Goal: Task Accomplishment & Management: Use online tool/utility

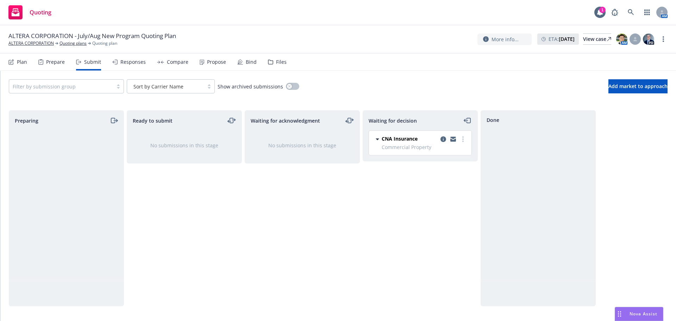
scroll to position [423, 0]
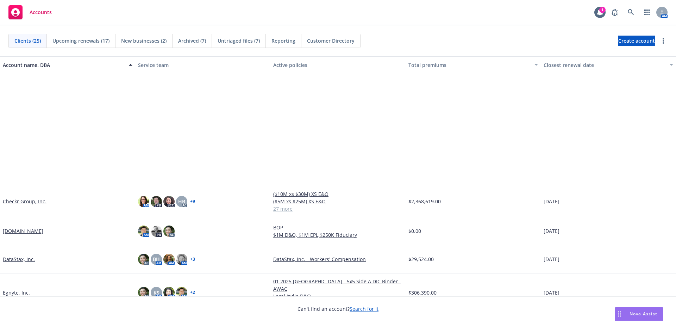
scroll to position [247, 0]
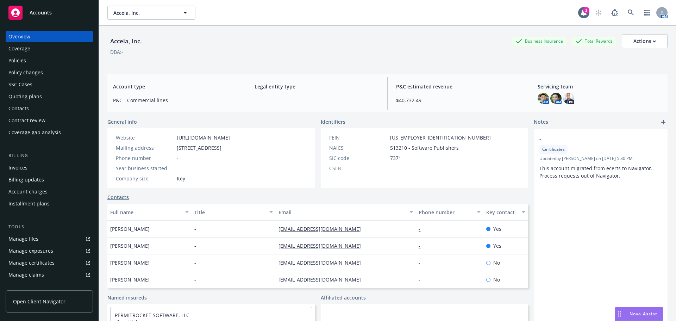
click at [52, 61] on div "Policies" at bounding box center [49, 60] width 82 height 11
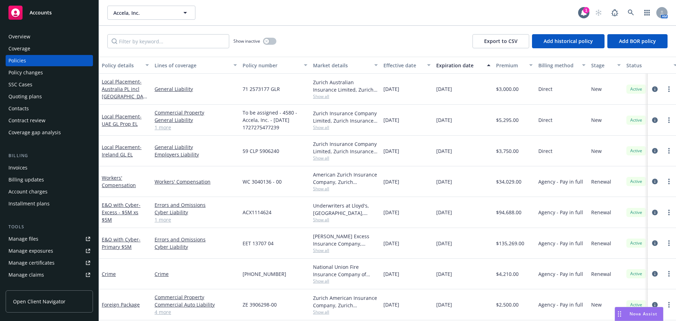
click at [29, 95] on div "Quoting plans" at bounding box center [24, 96] width 33 height 11
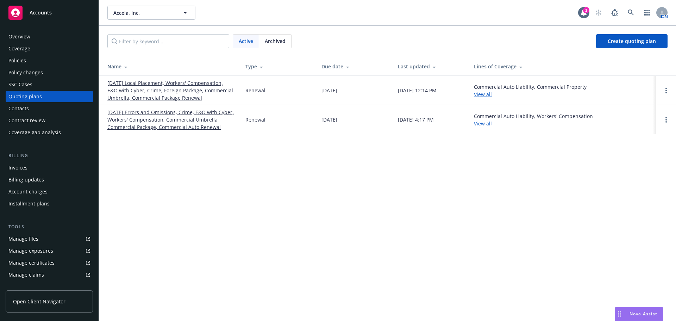
click at [141, 87] on link "[DATE] Local Placement, Workers' Compensation, E&O with Cyber, Crime, Foreign P…" at bounding box center [170, 90] width 127 height 22
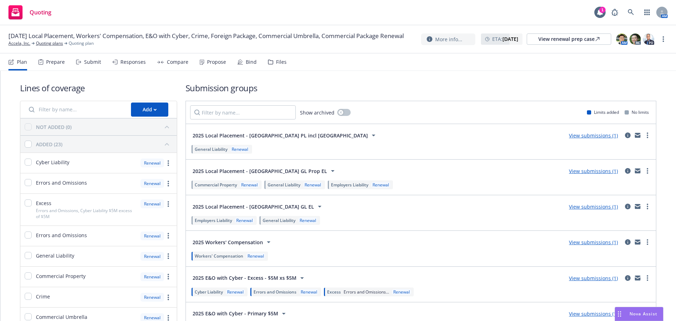
click at [83, 62] on div "Submit" at bounding box center [88, 62] width 25 height 17
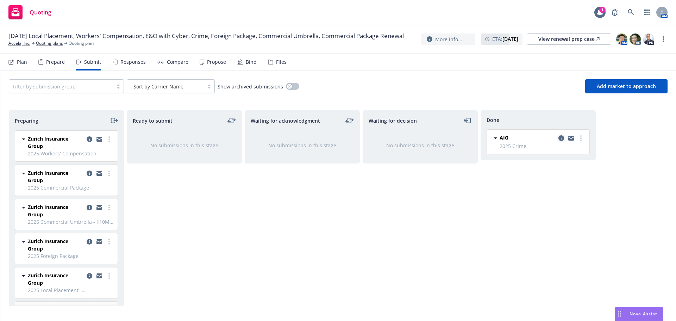
click at [561, 138] on icon "copy logging email" at bounding box center [562, 138] width 6 height 6
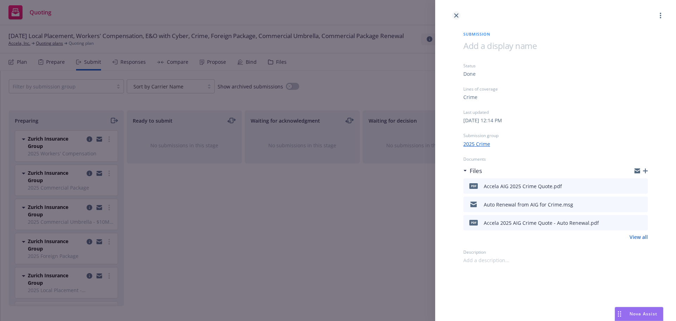
click at [454, 13] on link "close" at bounding box center [456, 15] width 8 height 8
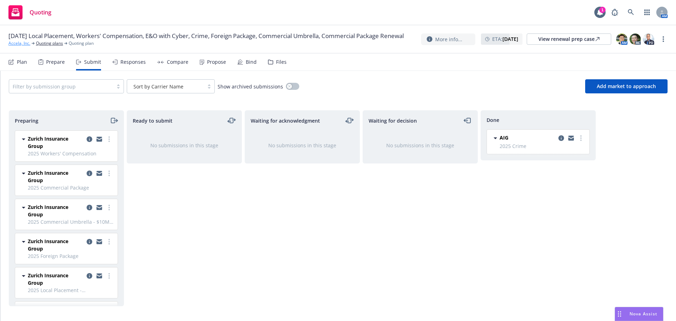
click at [23, 46] on link "Accela, Inc." at bounding box center [19, 43] width 22 height 6
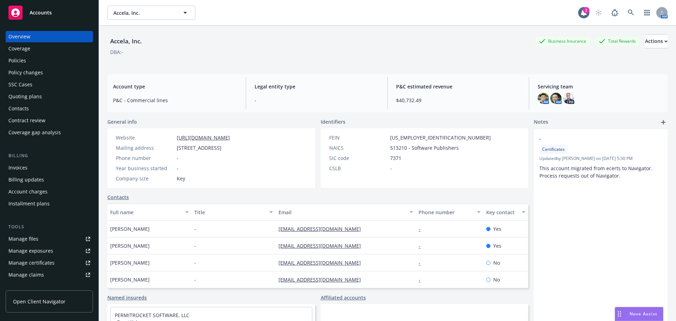
click at [32, 63] on div "Policies" at bounding box center [49, 60] width 82 height 11
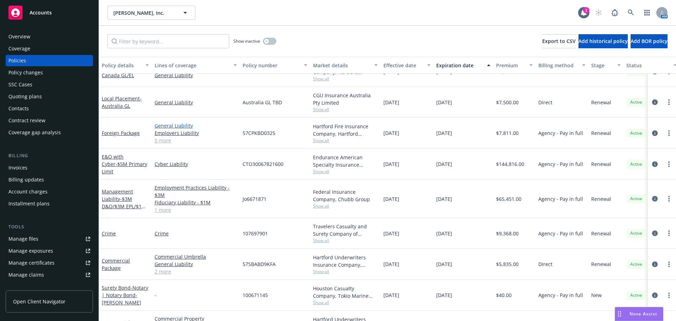
scroll to position [127, 0]
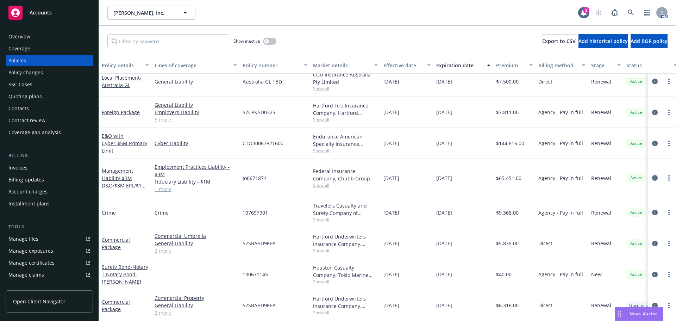
click at [36, 96] on div "Quoting plans" at bounding box center [24, 96] width 33 height 11
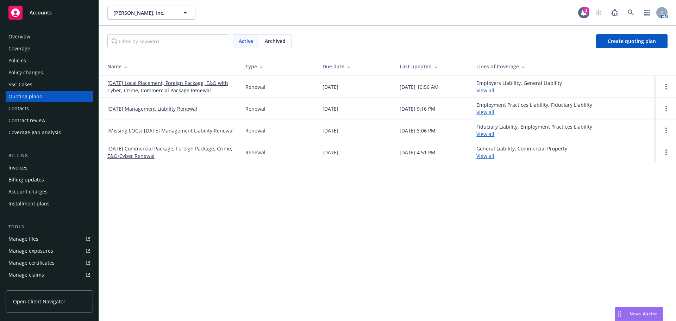
click at [144, 86] on link "[DATE] Local Placement, Foreign Package, E&O with Cyber, Crime, Commercial Pack…" at bounding box center [170, 86] width 127 height 15
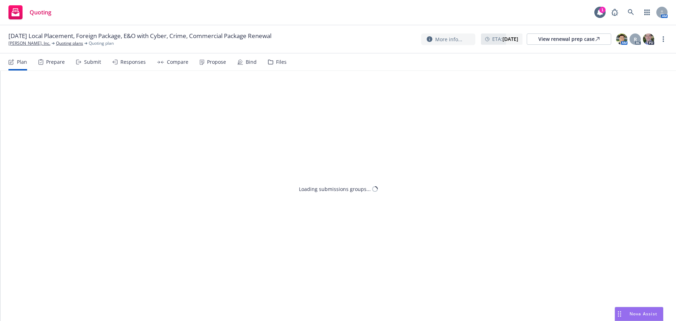
click at [89, 64] on div "Submit" at bounding box center [92, 62] width 17 height 6
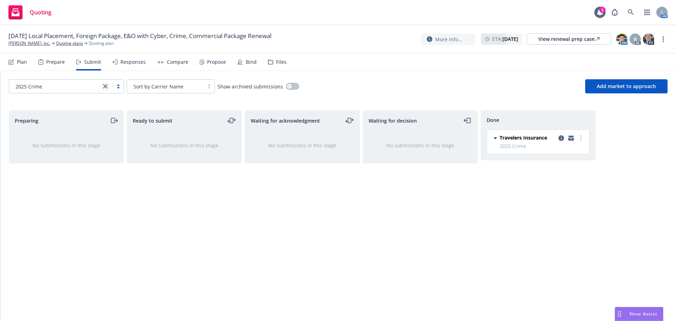
click at [105, 87] on icon "close" at bounding box center [105, 86] width 4 height 4
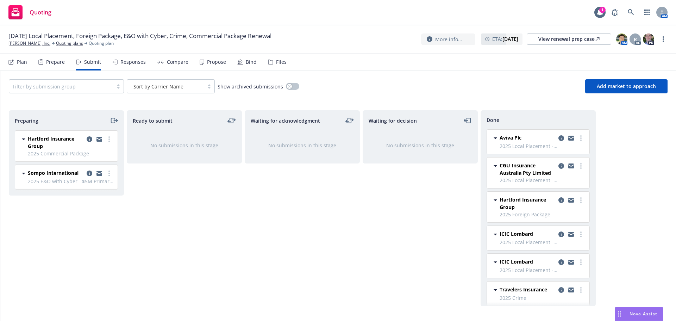
click at [274, 216] on div "Waiting for acknowledgment No submissions in this stage" at bounding box center [302, 208] width 115 height 196
click at [214, 66] on div "Propose" at bounding box center [213, 62] width 26 height 17
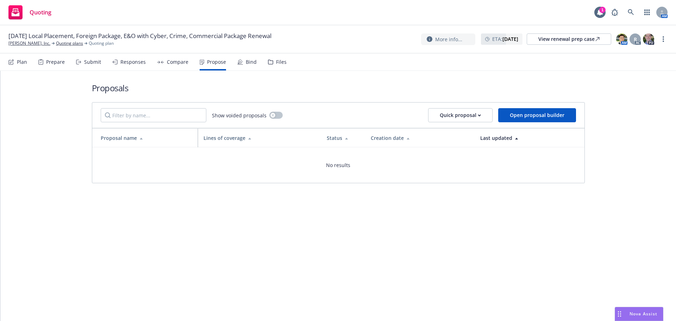
click at [174, 62] on div "Compare" at bounding box center [177, 62] width 21 height 6
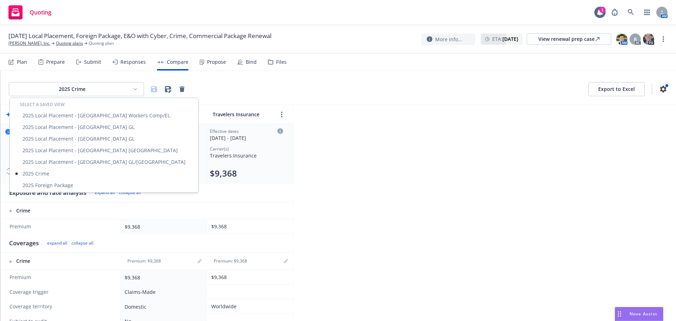
click at [105, 88] on html "Quoting 1 AM 09/06/25 Local Placement, Foreign Package, E&O with Cyber, Crime, …" at bounding box center [338, 160] width 676 height 321
click at [65, 186] on div "2025 Foreign Package" at bounding box center [104, 185] width 186 height 12
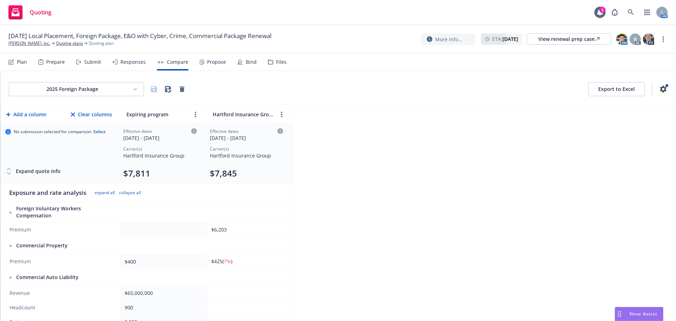
click at [116, 89] on html "Quoting 1 AM 09/06/25 Local Placement, Foreign Package, E&O with Cyber, Crime, …" at bounding box center [338, 160] width 676 height 321
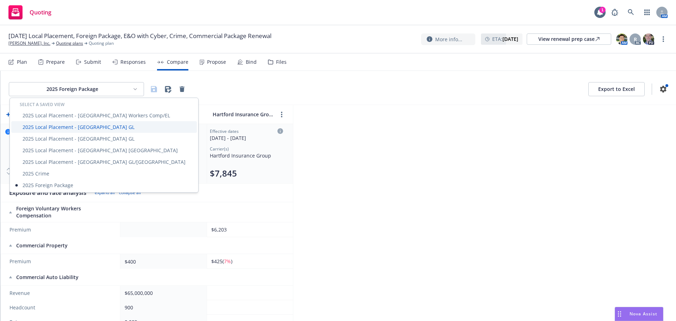
click at [94, 126] on div "2025 Local Placement - India GL" at bounding box center [104, 127] width 186 height 12
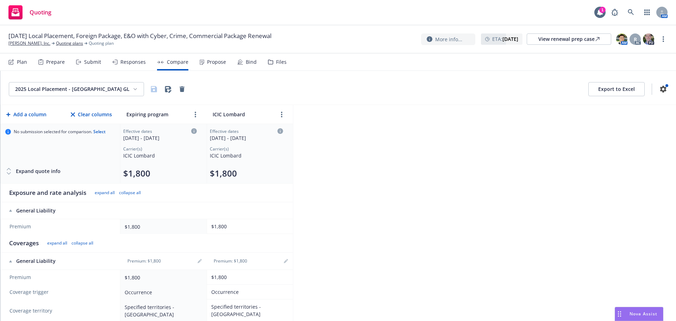
click at [117, 87] on html "Quoting 1 AM 09/06/25 Local Placement, Foreign Package, E&O with Cyber, Crime, …" at bounding box center [338, 160] width 676 height 321
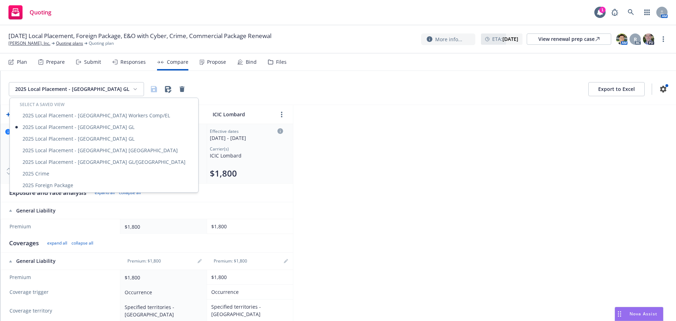
click at [88, 62] on html "Quoting 1 AM 09/06/25 Local Placement, Foreign Package, E&O with Cyber, Crime, …" at bounding box center [338, 160] width 676 height 321
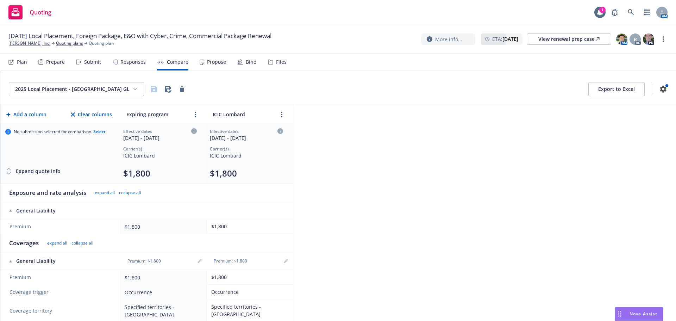
click at [88, 62] on div "Submit" at bounding box center [92, 62] width 17 height 6
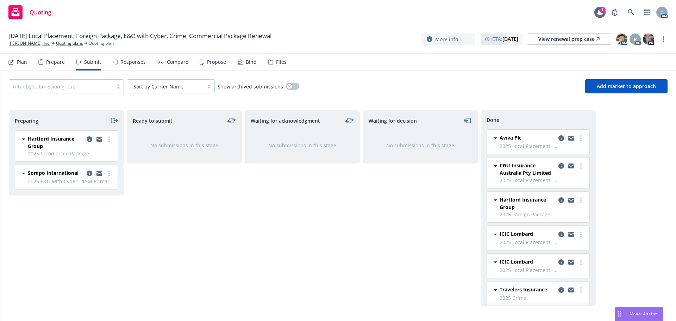
click at [89, 139] on icon "copy logging email" at bounding box center [90, 139] width 6 height 6
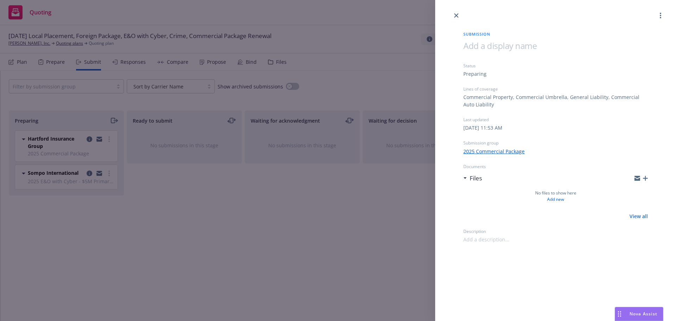
click at [269, 186] on div "Submission Status Preparing Lines of coverage Commercial Property, Commercial U…" at bounding box center [338, 160] width 676 height 321
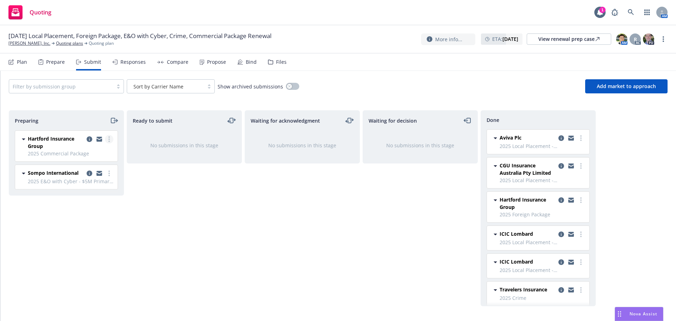
click at [110, 138] on icon "more" at bounding box center [108, 139] width 1 height 6
click at [91, 197] on span "Add accepted decision" at bounding box center [78, 195] width 70 height 7
select select "12"
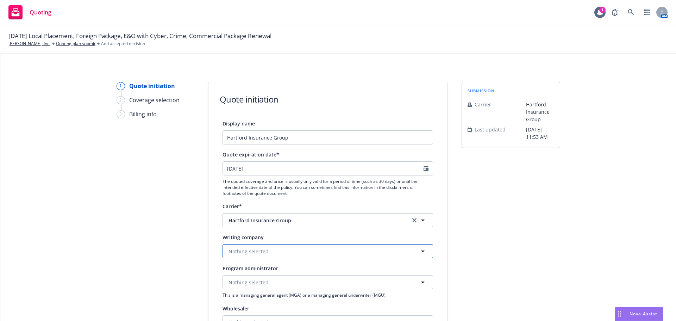
click at [241, 251] on span "Nothing selected" at bounding box center [249, 251] width 40 height 7
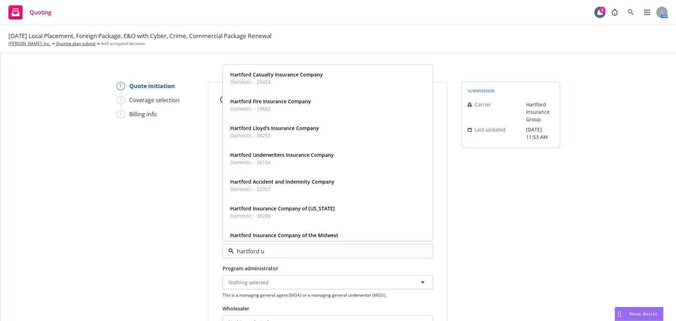
type input "hartford un"
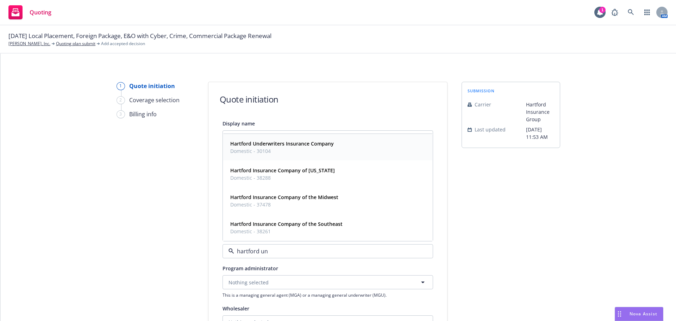
click at [278, 150] on span "Domestic - 30104" at bounding box center [282, 150] width 104 height 7
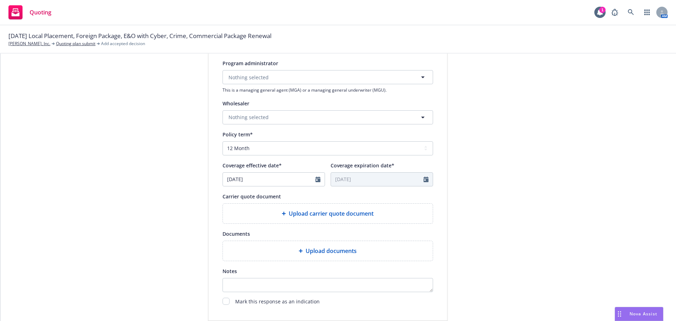
scroll to position [247, 0]
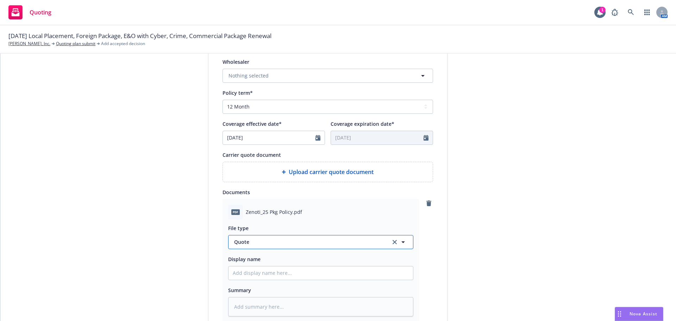
click at [260, 237] on button "Quote" at bounding box center [320, 242] width 185 height 14
type input "policy"
click at [261, 223] on div "Policy" at bounding box center [321, 222] width 176 height 10
click at [249, 270] on input "Display name" at bounding box center [321, 272] width 185 height 13
type textarea "x"
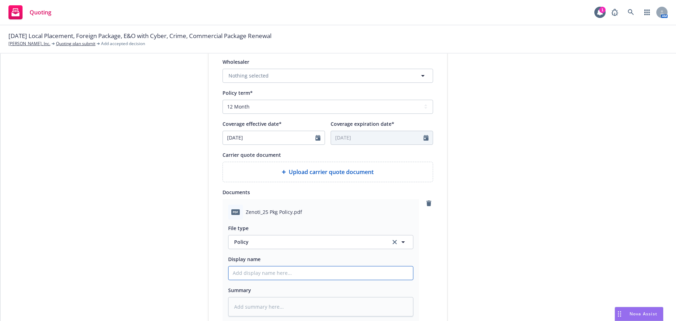
type input "Z"
type textarea "x"
type input "Ze"
type textarea "x"
type input "Zen"
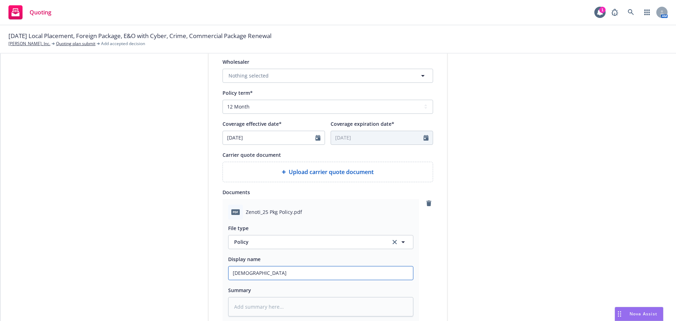
type textarea "x"
type input "Zenot"
type textarea "x"
type input "Zenoti_"
type textarea "x"
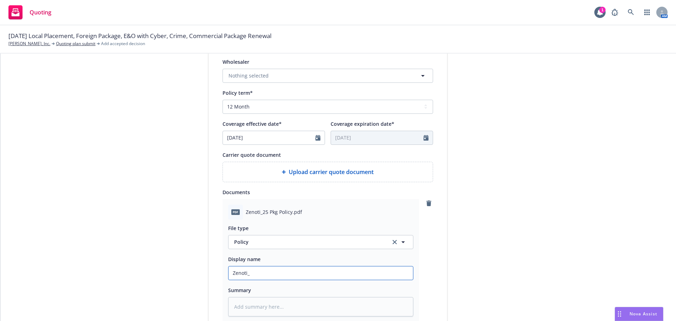
type input "Zenoti_2"
type textarea "x"
type input "Zenoti_25"
type textarea "x"
type input "Zenoti_25"
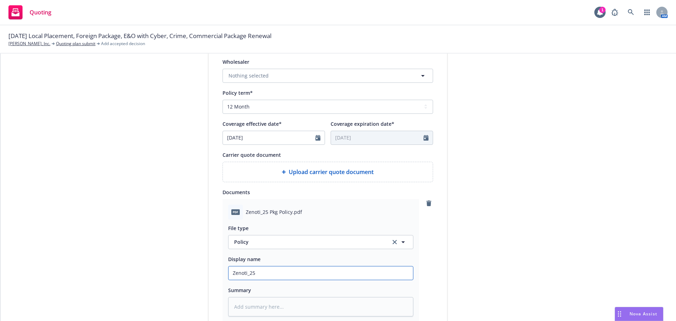
type textarea "x"
type input "Zenoti_25 P"
type textarea "x"
type input "Zenoti_25"
type textarea "x"
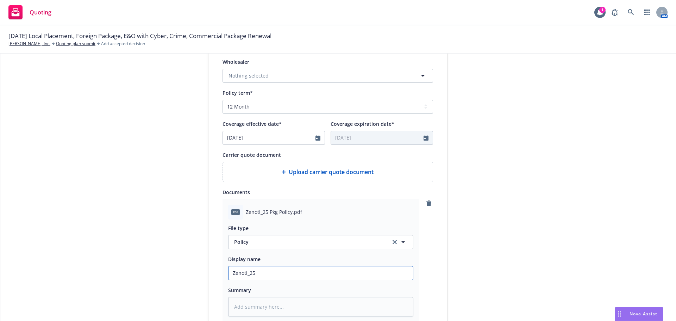
type input "Zenoti_25 B"
type textarea "x"
type input "Zenoti_25 BO"
type textarea "x"
type input "Zenoti_25 BOP"
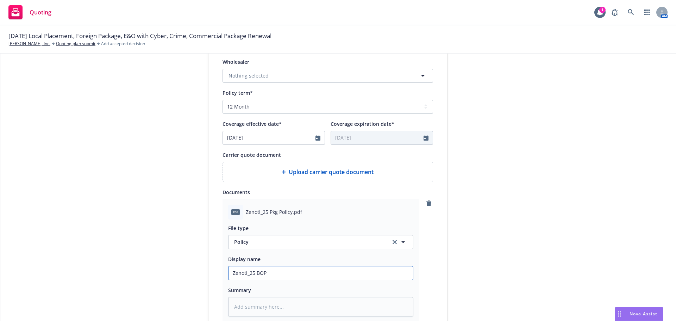
type textarea "x"
type input "Zenoti_25 BOP"
type textarea "x"
type input "Zenoti_25 BOP P"
type textarea "x"
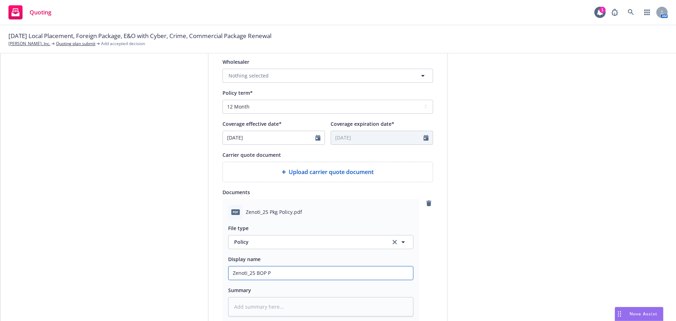
type input "Zenoti_25 BOP Po"
type textarea "x"
type input "Zenoti_25 BOP Pol"
type textarea "x"
type input "Zenoti_25 BOP Poli"
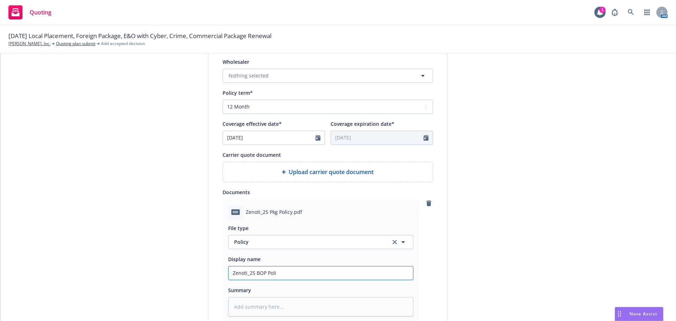
type textarea "x"
type input "Zenoti_25 BOP Polic"
type textarea "x"
type input "Zenoti_25 BOP Policy"
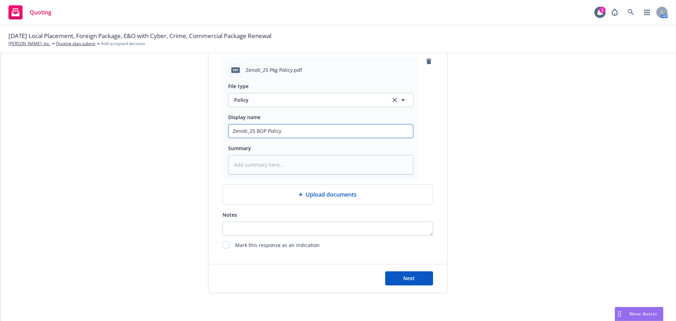
drag, startPoint x: 282, startPoint y: 131, endPoint x: 264, endPoint y: 133, distance: 17.8
click at [264, 133] on input "Zenoti_25 BOP Policy" at bounding box center [321, 130] width 185 height 13
type textarea "x"
type input "Zenoti_25 BOP"
type textarea "x"
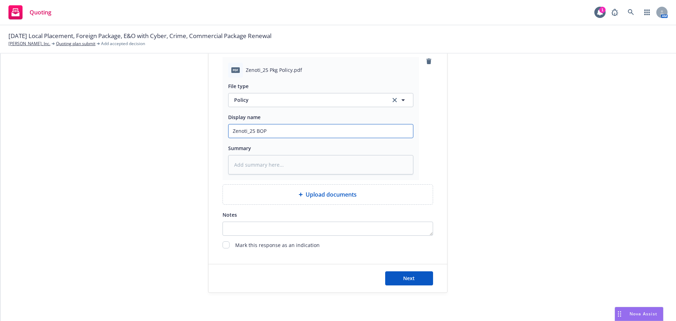
type input "Zenoti_25 BO"
type textarea "x"
type input "Zenoti_25 BOP"
type textarea "x"
type input "Zenoti_25 BOP_"
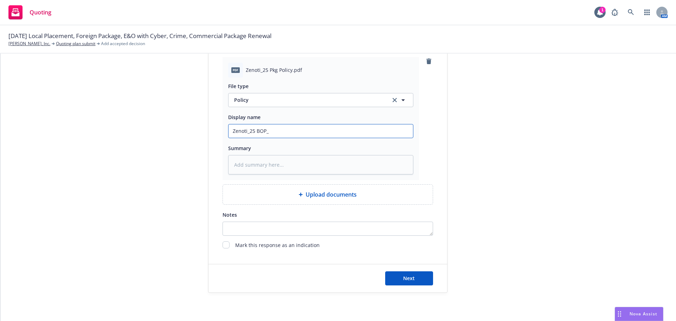
type textarea "x"
type input "Zenoti_25 BOP_P"
type textarea "x"
type input "Zenoti_25 BOP_Po"
type textarea "x"
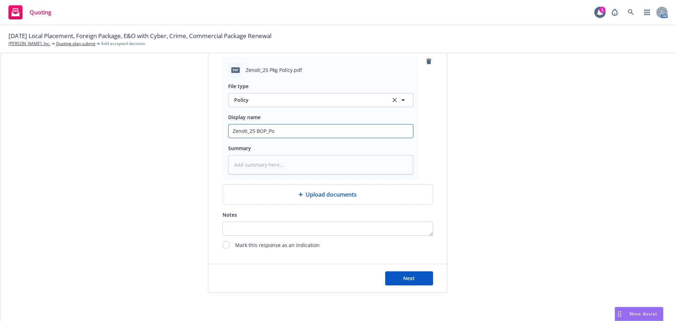
type input "Zenoti_25 BOP_Pol"
type textarea "x"
type input "Zenoti_25 BOP_Polic"
type textarea "x"
type input "Zenoti_25 BOP_Policy"
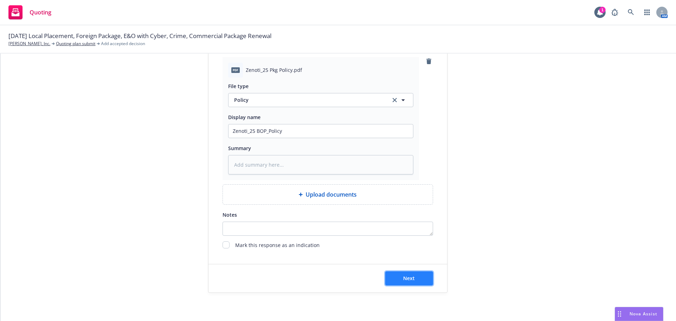
click at [417, 279] on button "Next" at bounding box center [409, 278] width 48 height 14
type textarea "x"
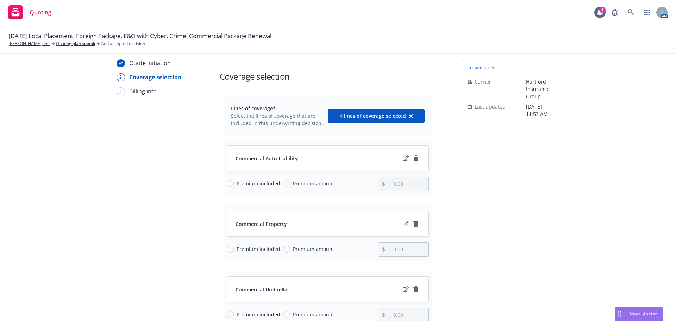
scroll to position [35, 0]
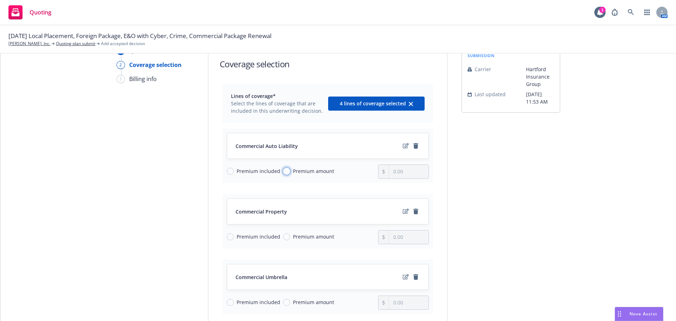
drag, startPoint x: 282, startPoint y: 170, endPoint x: 376, endPoint y: 170, distance: 93.7
click at [283, 170] on input "Premium amount" at bounding box center [286, 171] width 7 height 7
radio input "true"
drag, startPoint x: 413, startPoint y: 170, endPoint x: 391, endPoint y: 174, distance: 22.1
click at [391, 174] on input "0.00" at bounding box center [408, 171] width 39 height 13
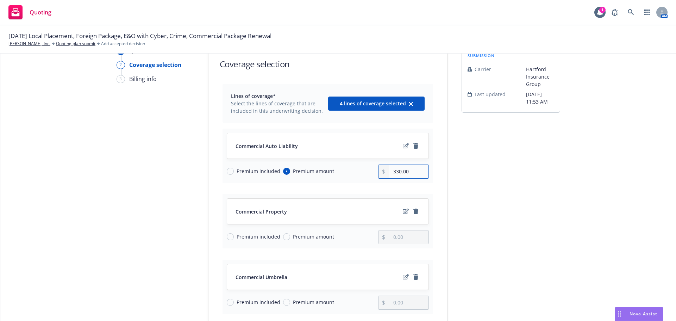
type input "330.00"
click at [283, 236] on input "Premium amount" at bounding box center [286, 236] width 7 height 7
radio input "true"
type input "0.00"
drag, startPoint x: 413, startPoint y: 238, endPoint x: 377, endPoint y: 238, distance: 35.6
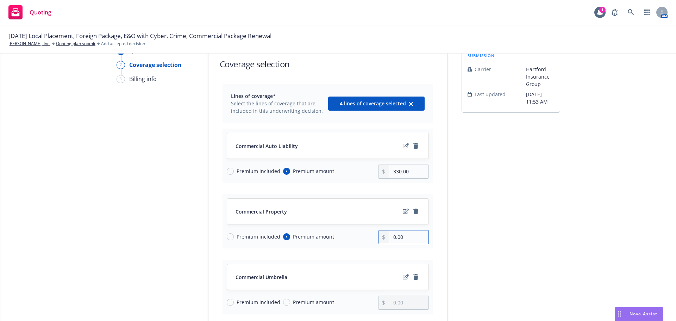
click at [378, 238] on div "0.00" at bounding box center [403, 237] width 51 height 14
click at [283, 172] on input "Premium amount" at bounding box center [286, 171] width 7 height 7
drag, startPoint x: 228, startPoint y: 170, endPoint x: 303, endPoint y: 170, distance: 74.3
click at [230, 170] on input "Premium included" at bounding box center [230, 171] width 7 height 7
radio input "true"
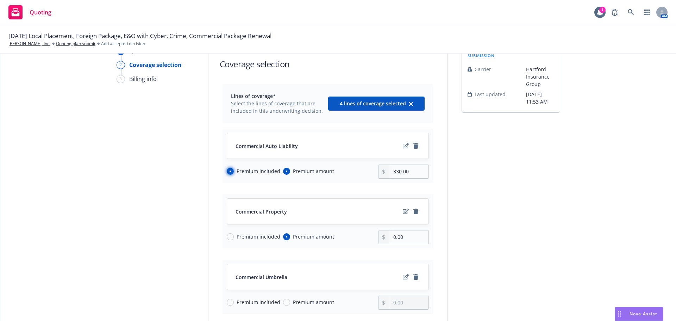
radio input "false"
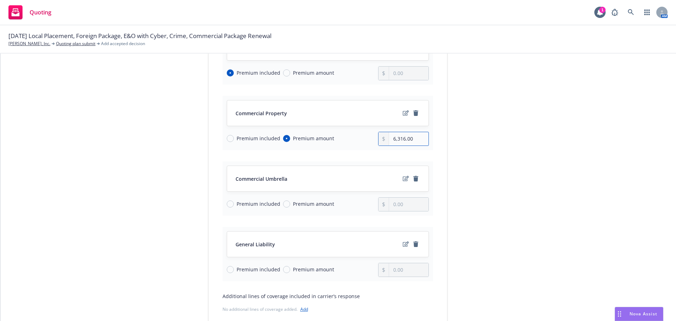
scroll to position [176, 0]
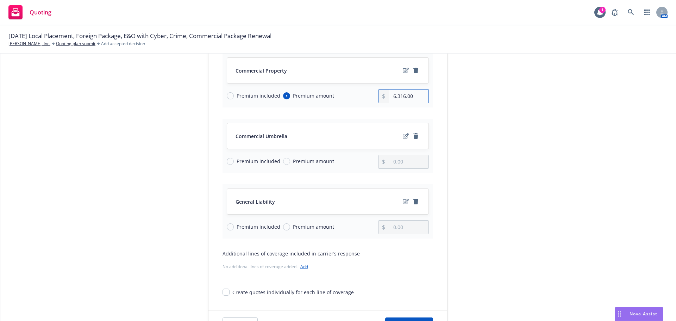
type input "6,316.00"
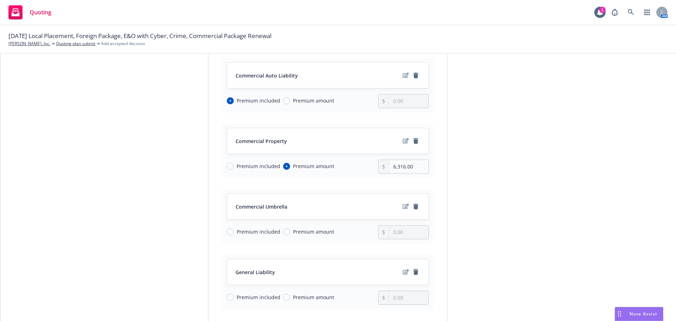
scroll to position [70, 0]
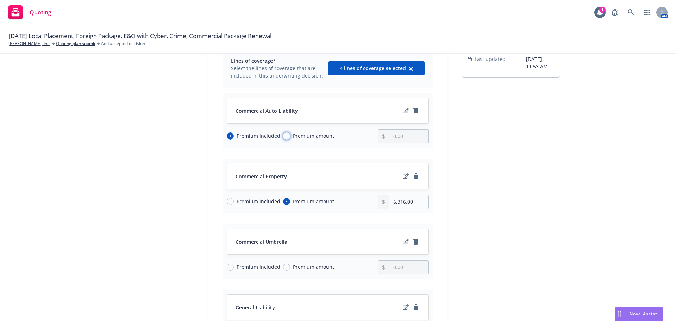
drag, startPoint x: 284, startPoint y: 136, endPoint x: 353, endPoint y: 137, distance: 68.3
click at [285, 136] on input "Premium amount" at bounding box center [286, 135] width 7 height 7
radio input "true"
radio input "false"
drag, startPoint x: 409, startPoint y: 135, endPoint x: 364, endPoint y: 140, distance: 44.7
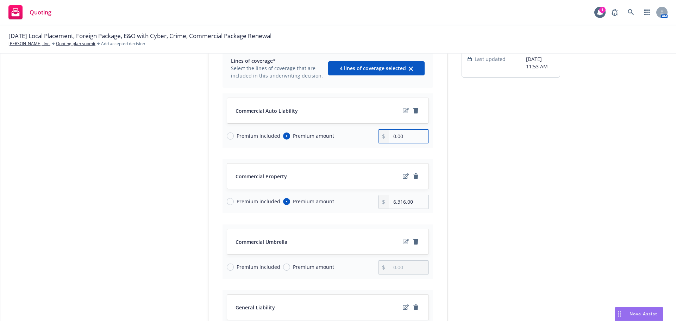
click at [364, 140] on div "Premium included Premium amount 0.00" at bounding box center [328, 136] width 202 height 14
type input "330.00"
drag, startPoint x: 414, startPoint y: 203, endPoint x: 363, endPoint y: 204, distance: 50.7
click at [363, 204] on div "Premium included Premium amount 6,316.00" at bounding box center [328, 202] width 202 height 14
click at [415, 201] on input "6,316.00" at bounding box center [408, 201] width 39 height 13
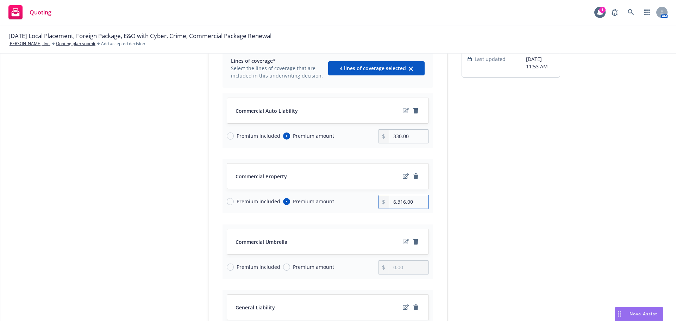
drag, startPoint x: 415, startPoint y: 201, endPoint x: 393, endPoint y: 199, distance: 21.9
click at [394, 204] on input "6,316.00" at bounding box center [408, 201] width 39 height 13
drag, startPoint x: 413, startPoint y: 201, endPoint x: 376, endPoint y: 202, distance: 37.7
click at [378, 201] on div "1,218.00" at bounding box center [403, 202] width 51 height 14
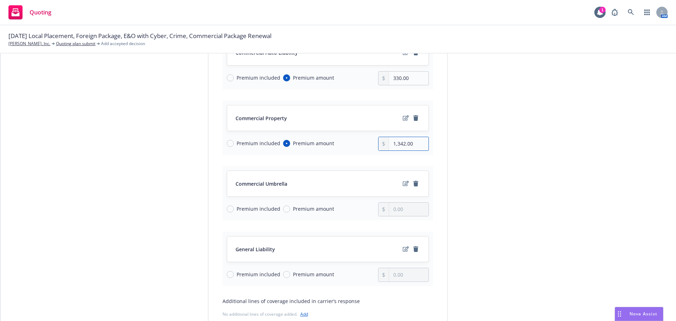
scroll to position [141, 0]
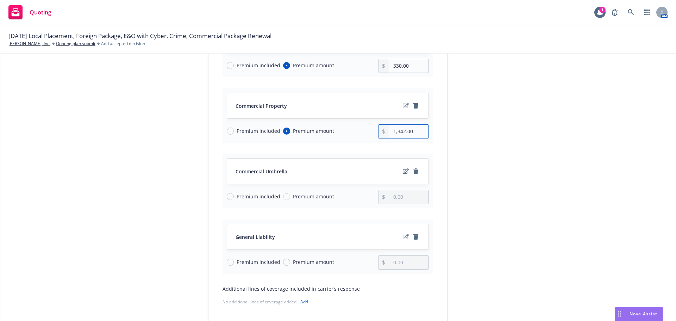
type input "1,342.00"
click at [290, 198] on span "Premium amount" at bounding box center [312, 196] width 44 height 7
click at [286, 198] on input "Premium amount" at bounding box center [286, 196] width 7 height 7
radio input "true"
click at [409, 195] on input "0.00" at bounding box center [408, 196] width 39 height 13
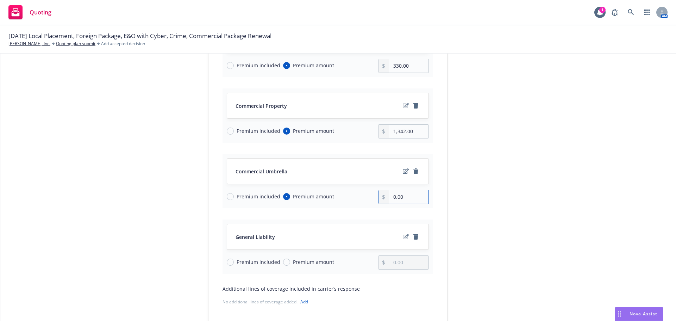
drag, startPoint x: 409, startPoint y: 195, endPoint x: 358, endPoint y: 197, distance: 50.7
click at [358, 197] on div "Premium included Premium amount 0.00" at bounding box center [328, 197] width 202 height 14
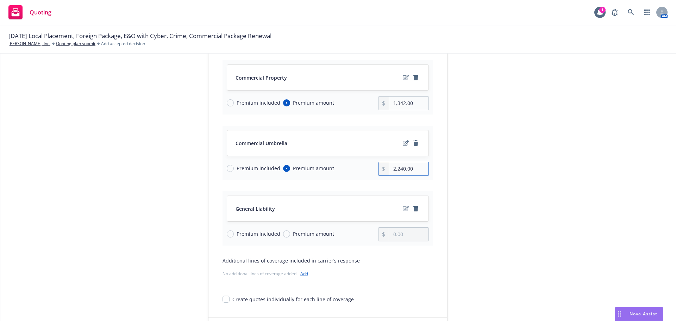
scroll to position [176, 0]
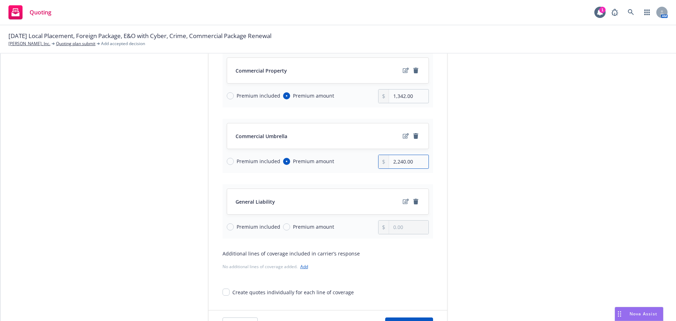
type input "2,240.00"
click at [290, 226] on span "Premium amount" at bounding box center [312, 226] width 44 height 7
click at [287, 226] on input "Premium amount" at bounding box center [286, 226] width 7 height 7
radio input "true"
drag, startPoint x: 400, startPoint y: 227, endPoint x: 369, endPoint y: 229, distance: 30.3
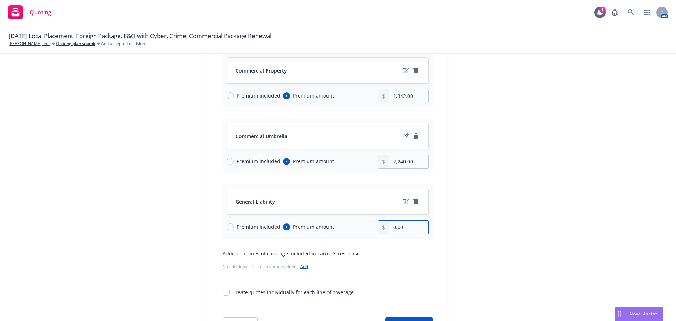
click at [369, 229] on div "Premium included Premium amount 0.00" at bounding box center [328, 227] width 202 height 14
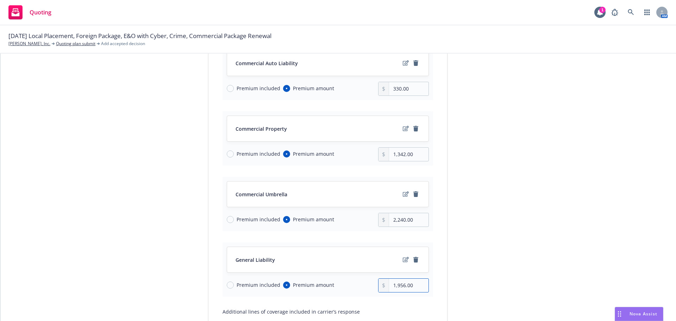
scroll to position [46, 0]
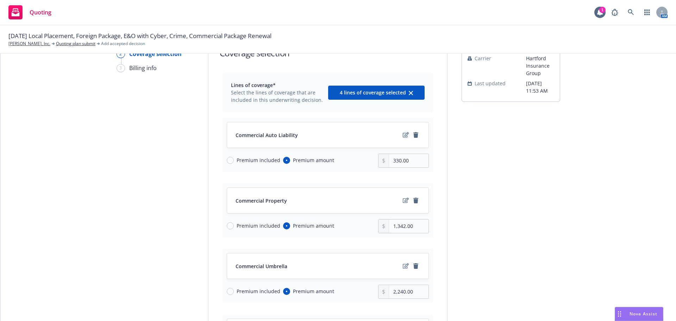
type input "1,956.00"
click at [403, 135] on icon "edit" at bounding box center [406, 135] width 6 height 6
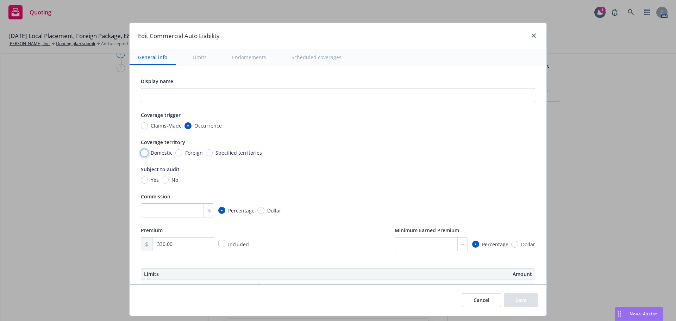
drag, startPoint x: 141, startPoint y: 153, endPoint x: 154, endPoint y: 169, distance: 20.9
click at [141, 153] on input "Domestic" at bounding box center [144, 152] width 7 height 7
radio input "true"
click at [170, 209] on input "number" at bounding box center [177, 210] width 73 height 14
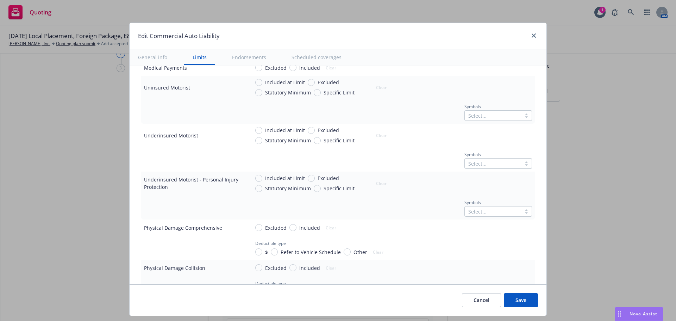
scroll to position [387, 0]
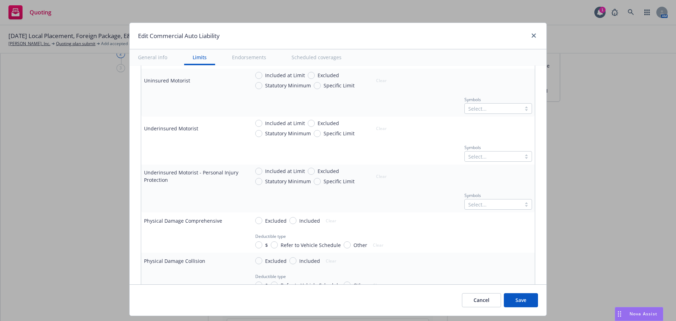
type input "15"
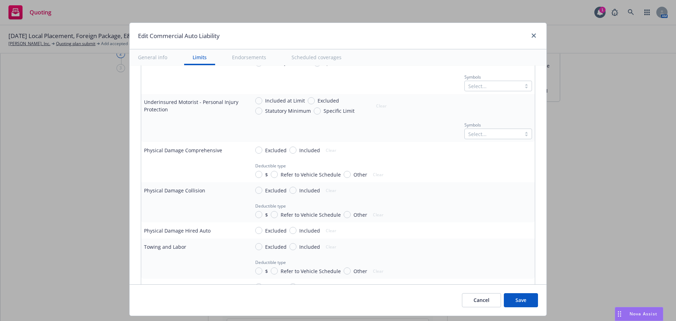
scroll to position [493, 0]
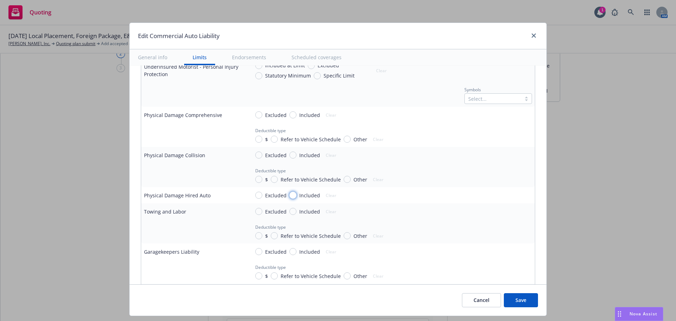
click at [290, 196] on input "Included" at bounding box center [293, 195] width 7 height 7
radio input "true"
drag, startPoint x: 252, startPoint y: 211, endPoint x: 287, endPoint y: 212, distance: 34.5
click at [255, 211] on input "$" at bounding box center [258, 211] width 7 height 7
radio input "true"
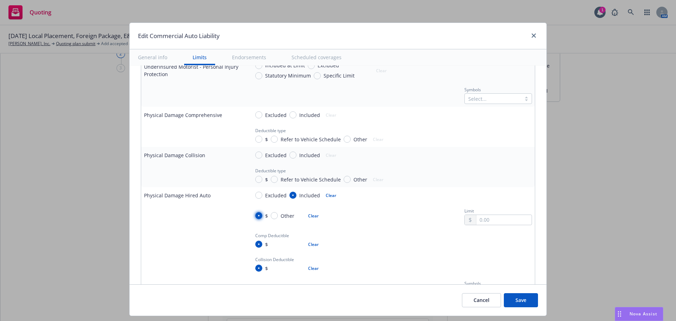
radio input "true"
click at [487, 217] on input "text" at bounding box center [504, 220] width 55 height 10
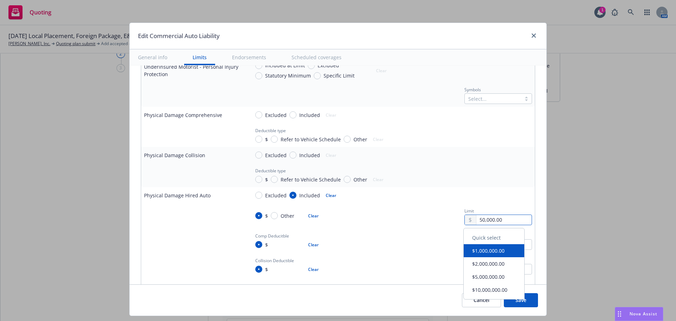
type input "50,000.00"
click at [218, 243] on div at bounding box center [194, 240] width 100 height 8
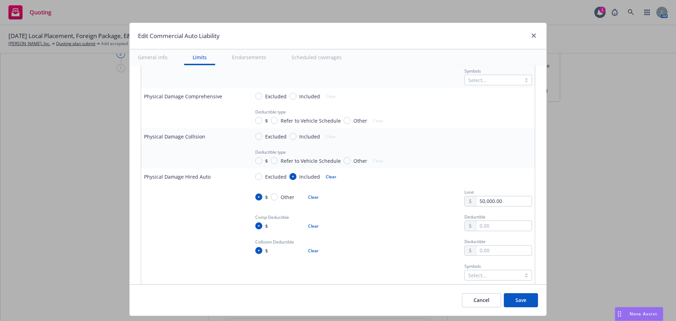
scroll to position [528, 0]
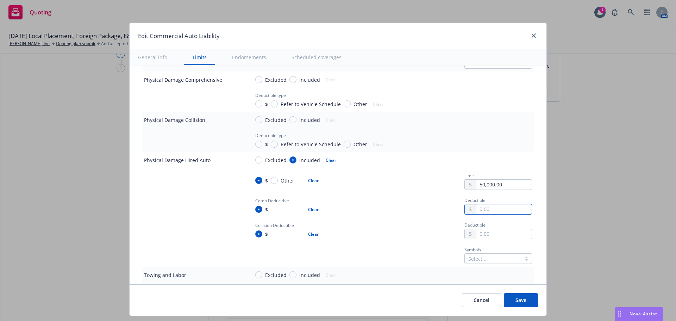
click at [480, 210] on input "text" at bounding box center [504, 209] width 55 height 10
type input "1,000.00"
click at [482, 234] on input "text" at bounding box center [504, 234] width 55 height 10
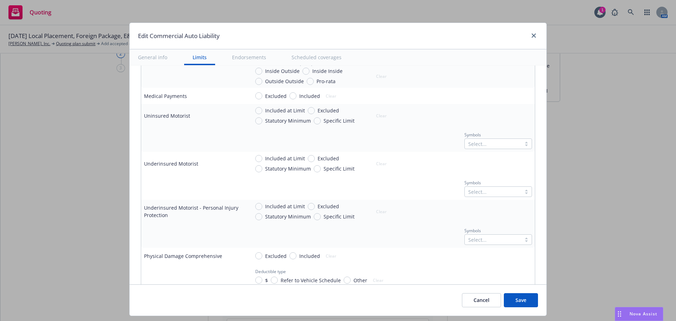
scroll to position [247, 0]
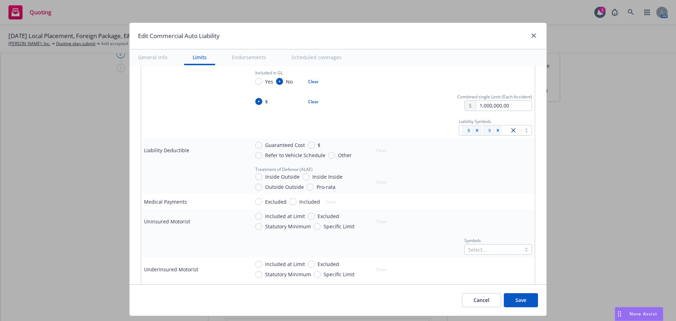
type input "1,000.00"
click at [519, 300] on button "Save" at bounding box center [521, 300] width 34 height 14
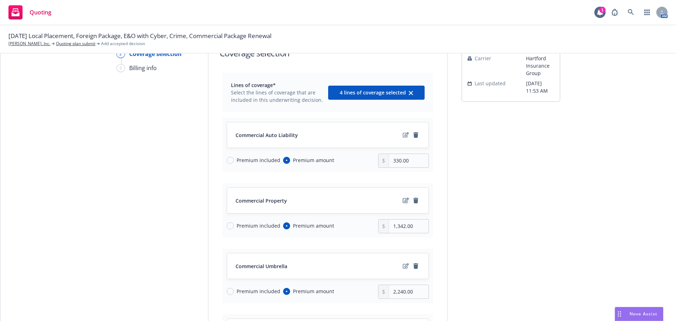
click at [405, 200] on icon "edit" at bounding box center [406, 200] width 6 height 5
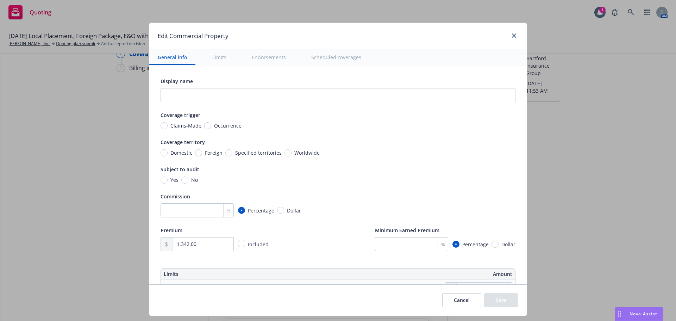
scroll to position [35, 0]
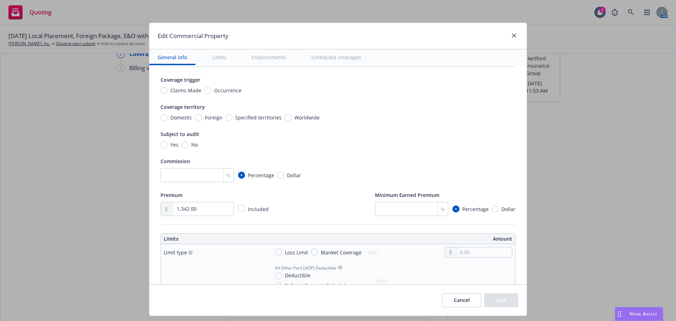
click at [168, 119] on span "Domestic" at bounding box center [180, 117] width 25 height 7
click at [164, 119] on input "Domestic" at bounding box center [164, 117] width 7 height 7
radio input "true"
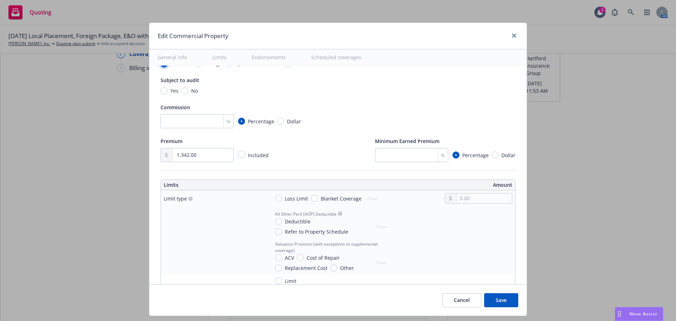
scroll to position [176, 0]
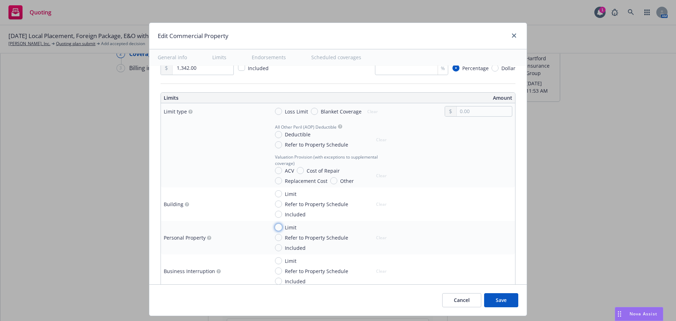
click at [279, 228] on div "Limit" at bounding box center [285, 227] width 21 height 7
click at [279, 228] on input "Limit" at bounding box center [278, 227] width 7 height 7
radio input "true"
click at [467, 244] on input "text" at bounding box center [484, 246] width 55 height 10
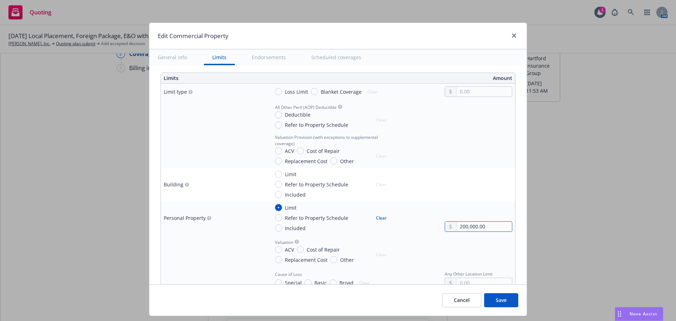
scroll to position [247, 0]
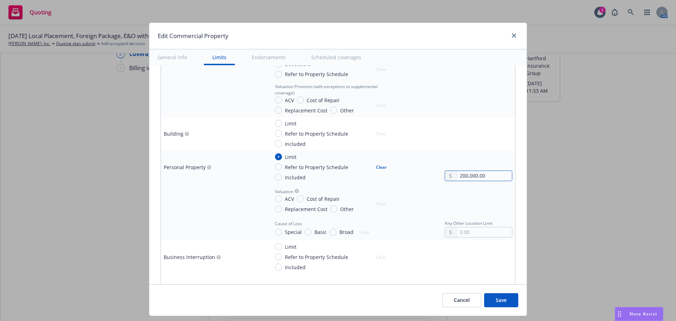
type input "200,000.00"
click at [297, 200] on input "Cost of Repair" at bounding box center [300, 198] width 7 height 7
radio input "true"
click at [275, 231] on input "Special" at bounding box center [278, 232] width 7 height 7
radio input "true"
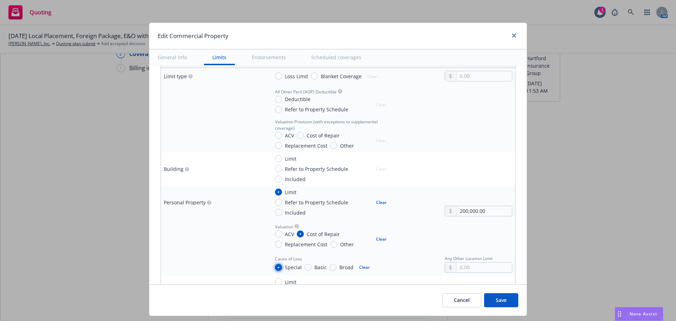
scroll to position [176, 0]
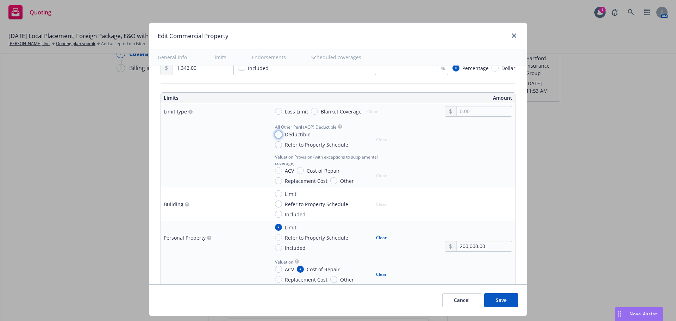
drag, startPoint x: 274, startPoint y: 133, endPoint x: 296, endPoint y: 134, distance: 21.8
click at [275, 133] on input "Deductible" at bounding box center [278, 134] width 7 height 7
radio input "true"
click at [473, 143] on input "text" at bounding box center [484, 143] width 55 height 10
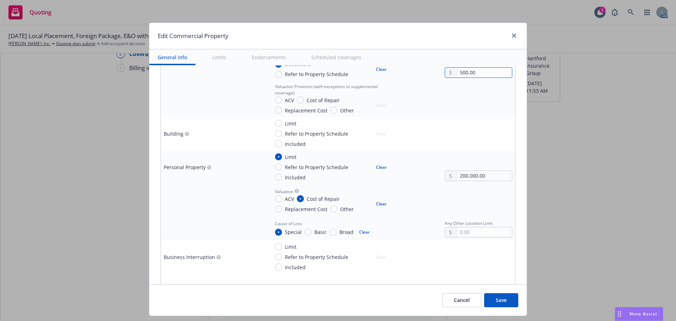
scroll to position [141, 0]
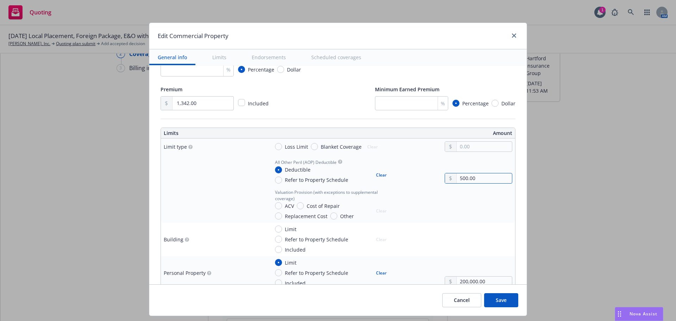
type input "500.00"
click at [312, 147] on input "Blanket Coverage" at bounding box center [314, 146] width 7 height 7
radio input "true"
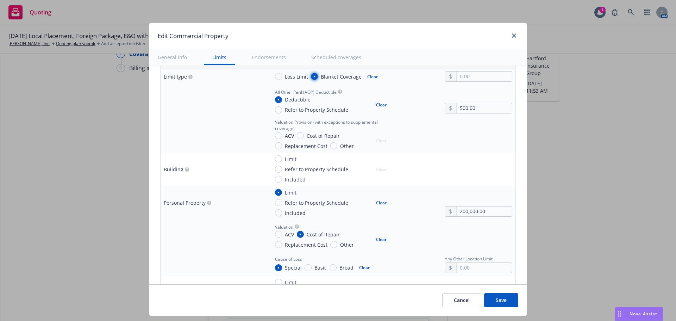
scroll to position [211, 0]
click at [276, 192] on input "Limit" at bounding box center [278, 191] width 7 height 7
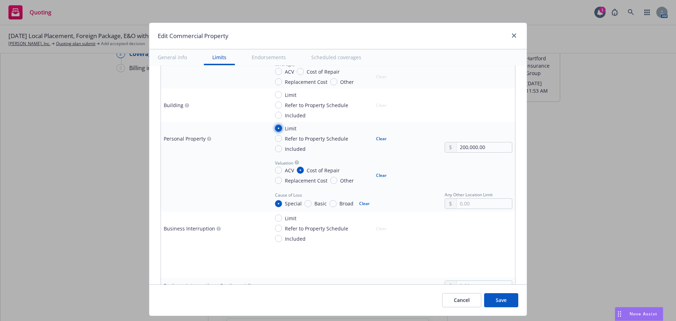
scroll to position [282, 0]
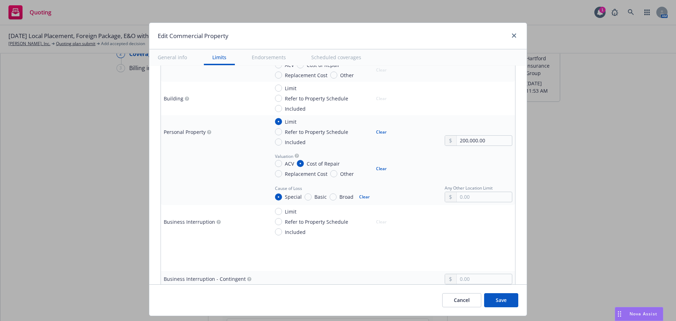
click at [357, 197] on button "Clear" at bounding box center [364, 197] width 19 height 10
radio input "false"
click at [374, 167] on button "Clear" at bounding box center [381, 169] width 19 height 10
radio input "false"
click at [377, 130] on button "Clear" at bounding box center [381, 132] width 19 height 10
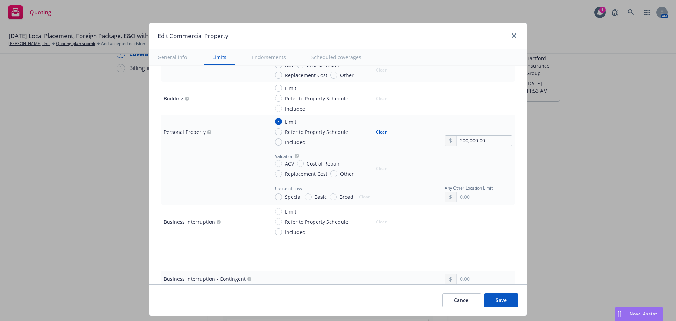
radio input "false"
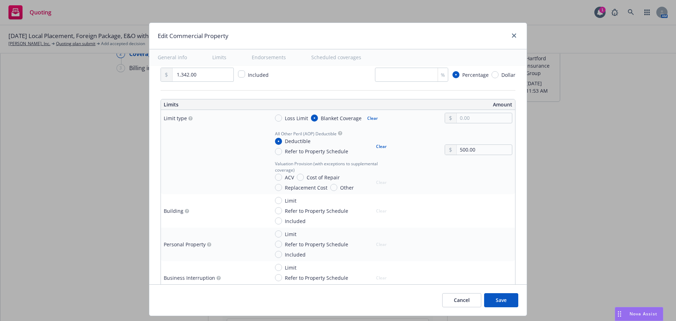
scroll to position [141, 0]
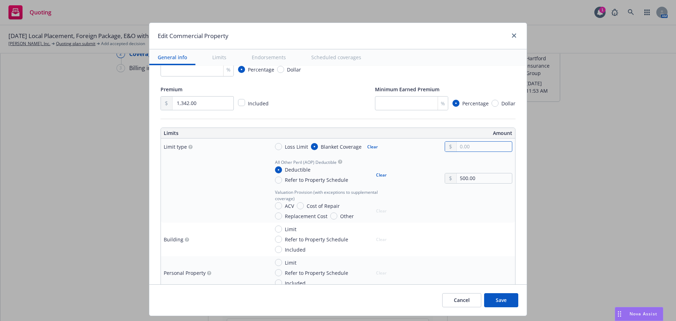
click at [469, 149] on input "text" at bounding box center [484, 147] width 55 height 10
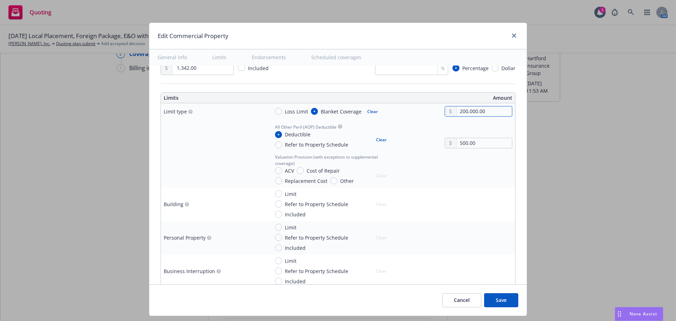
type input "200,000.00"
click at [277, 181] on input "Replacement Cost" at bounding box center [278, 180] width 7 height 7
radio input "true"
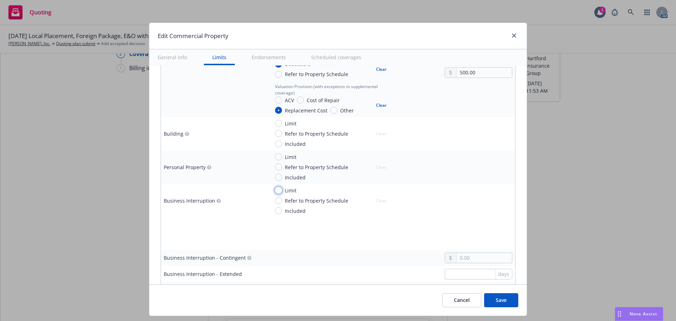
click at [276, 192] on input "Limit" at bounding box center [278, 190] width 7 height 7
radio input "true"
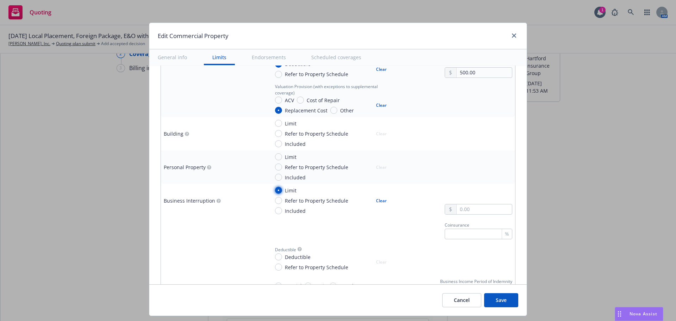
scroll to position [282, 0]
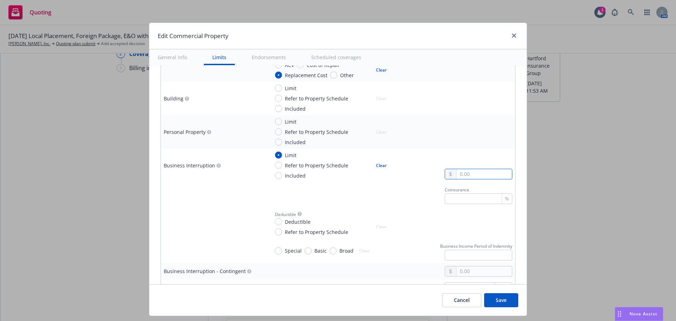
click at [468, 177] on input "text" at bounding box center [484, 174] width 55 height 10
click at [324, 186] on div "Coinsurance %" at bounding box center [390, 194] width 243 height 19
click at [275, 177] on input "Included" at bounding box center [278, 175] width 7 height 7
radio input "true"
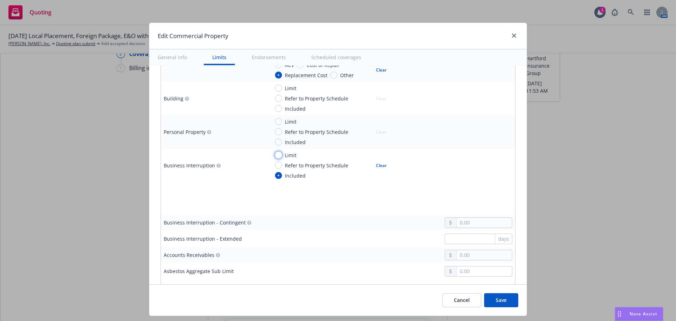
click at [275, 155] on input "Limit" at bounding box center [278, 154] width 7 height 7
radio input "true"
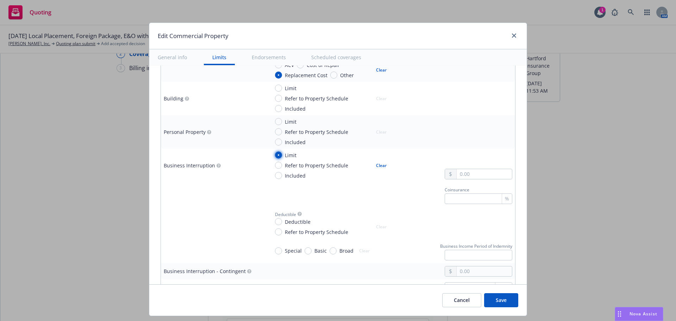
scroll to position [317, 0]
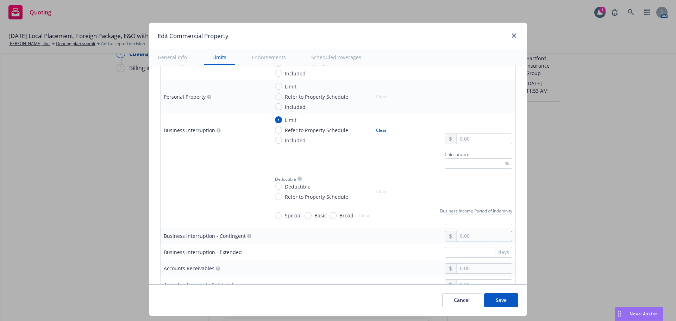
click at [461, 236] on input "text" at bounding box center [484, 236] width 55 height 10
click at [224, 186] on div at bounding box center [214, 187] width 100 height 8
drag, startPoint x: 487, startPoint y: 235, endPoint x: 434, endPoint y: 238, distance: 52.9
click at [439, 238] on div "50,000.00" at bounding box center [475, 236] width 73 height 11
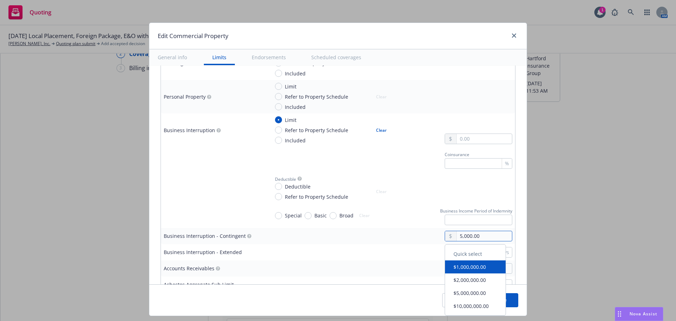
type input "5,000.00"
click at [218, 181] on td at bounding box center [214, 188] width 106 height 32
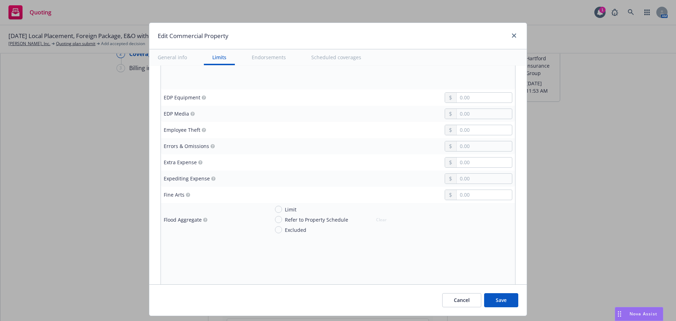
scroll to position [1092, 0]
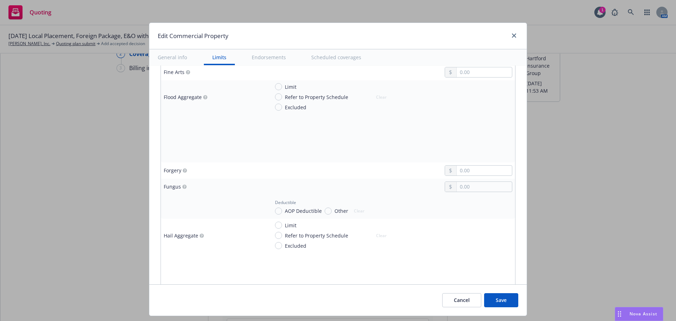
click at [499, 297] on button "Save" at bounding box center [501, 300] width 34 height 14
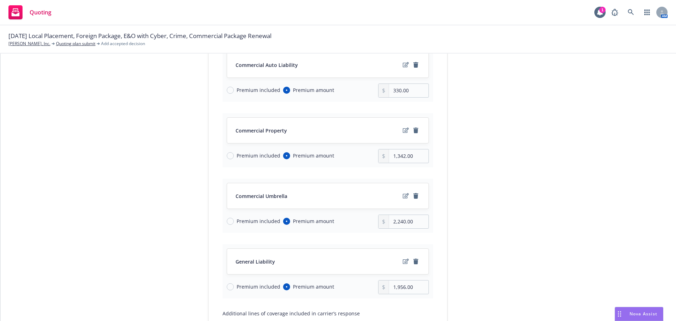
scroll to position [117, 0]
click at [403, 195] on icon "edit" at bounding box center [406, 196] width 6 height 6
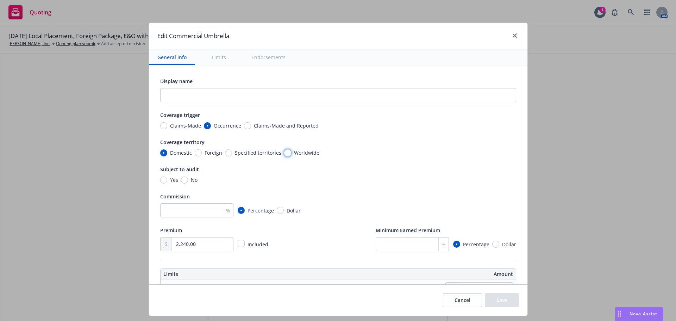
click at [285, 154] on input "Worldwide" at bounding box center [287, 152] width 7 height 7
radio input "true"
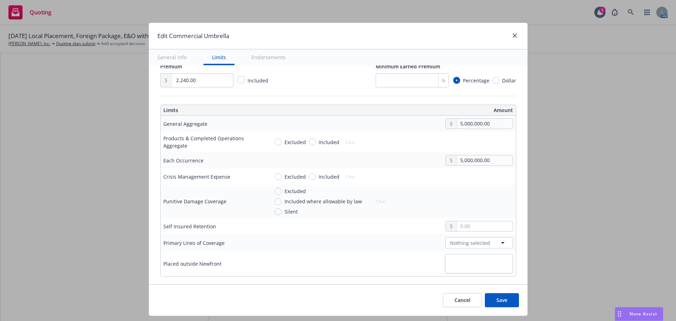
scroll to position [176, 0]
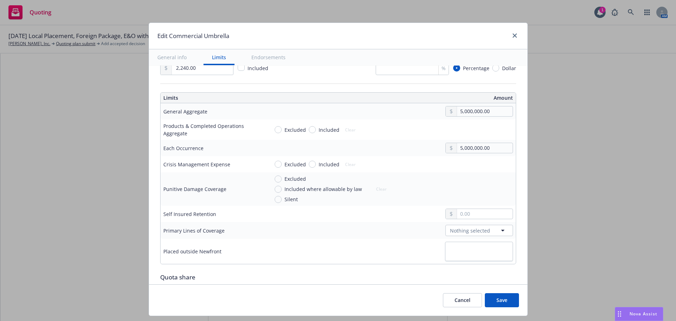
click at [500, 298] on button "Save" at bounding box center [502, 300] width 34 height 14
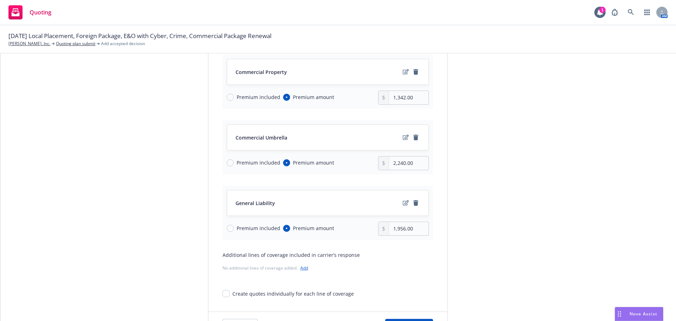
scroll to position [187, 0]
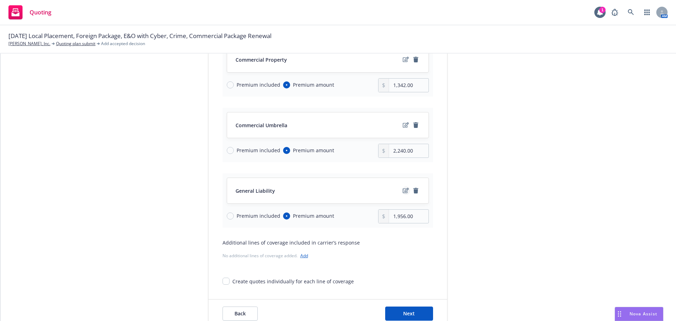
click at [403, 192] on icon "edit" at bounding box center [406, 191] width 6 height 6
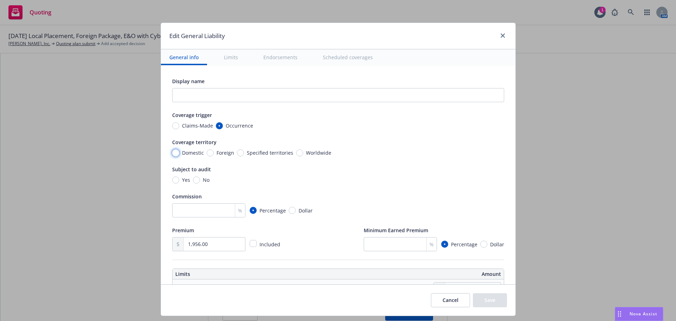
click at [172, 153] on input "Domestic" at bounding box center [175, 152] width 7 height 7
radio input "true"
click at [196, 211] on input "number" at bounding box center [208, 210] width 73 height 14
type input "15"
click at [333, 176] on div "Yes No" at bounding box center [338, 179] width 332 height 7
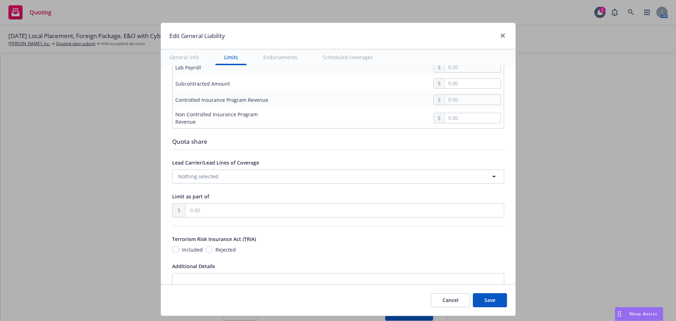
scroll to position [775, 0]
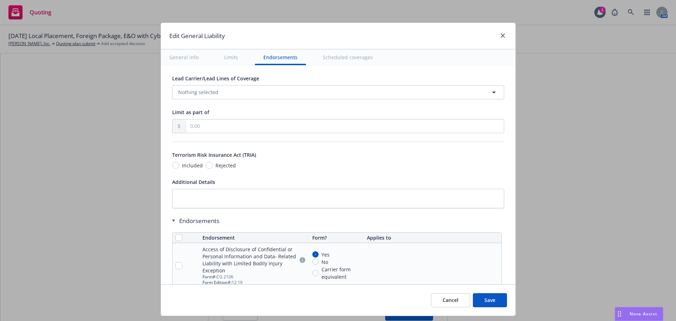
click at [489, 298] on button "Save" at bounding box center [490, 300] width 34 height 14
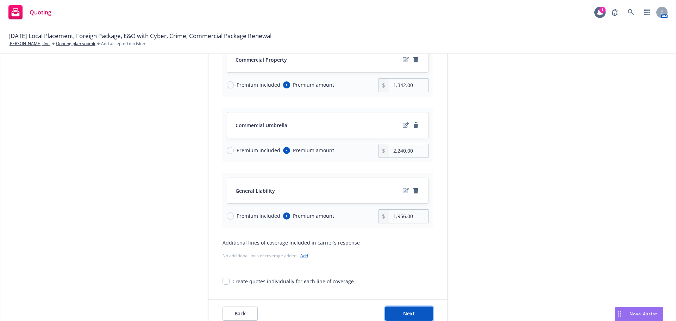
click at [403, 312] on span "Next" at bounding box center [409, 313] width 12 height 7
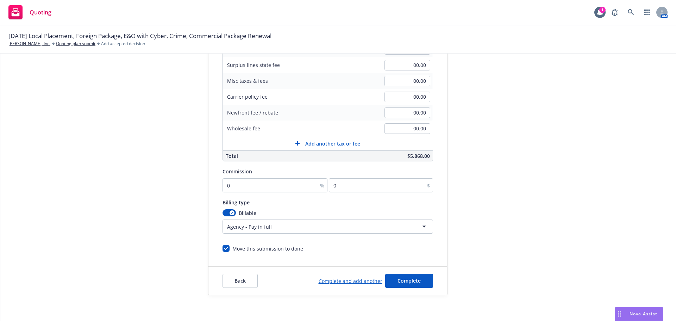
scroll to position [149, 0]
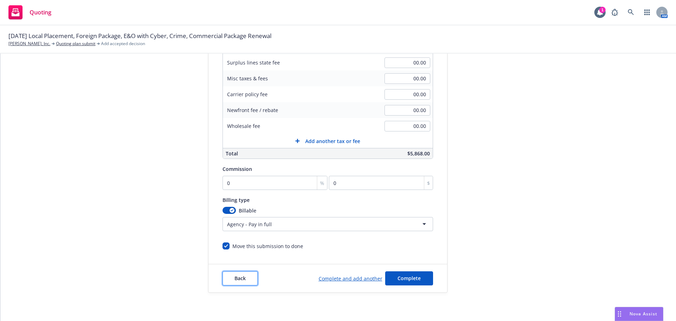
click at [240, 281] on span "Back" at bounding box center [240, 278] width 11 height 7
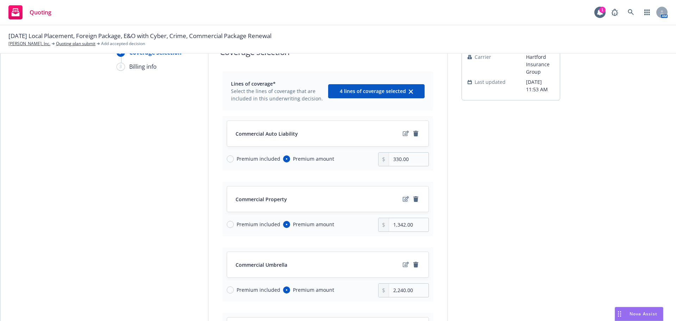
scroll to position [35, 0]
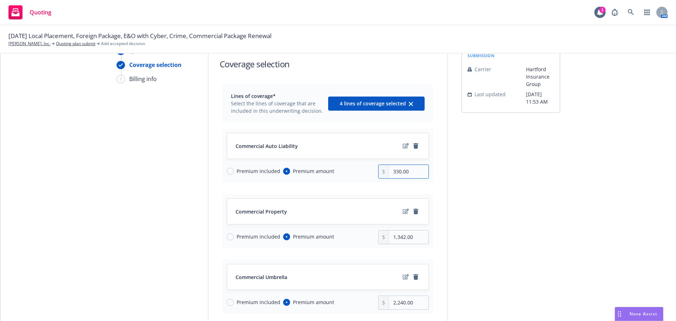
drag, startPoint x: 414, startPoint y: 170, endPoint x: 373, endPoint y: 175, distance: 40.8
click at [373, 175] on div "Premium included Premium amount 330.00" at bounding box center [328, 171] width 202 height 14
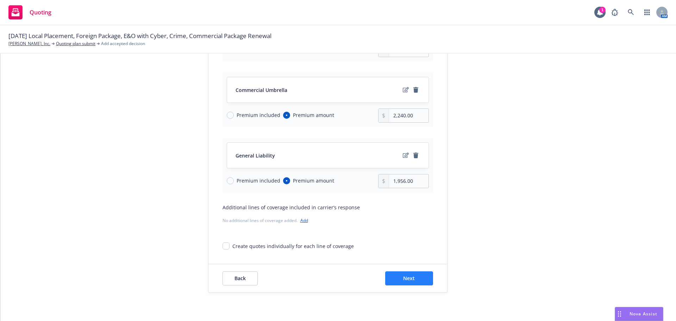
type input "778.00"
click at [406, 277] on span "Next" at bounding box center [409, 278] width 12 height 7
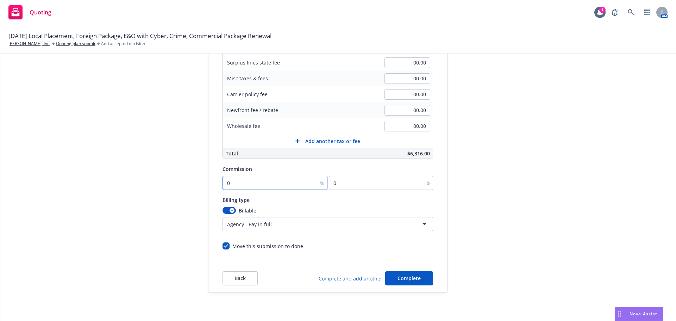
type input "1"
type input "63.16"
type input "15"
type input "947.4"
type input "15"
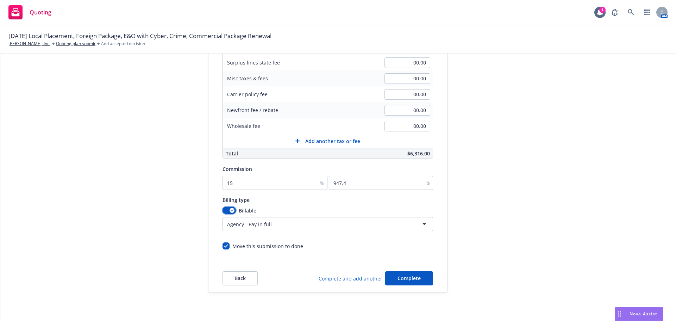
click at [224, 212] on button "button" at bounding box center [229, 210] width 13 height 7
select select
click at [410, 279] on span "Complete" at bounding box center [409, 278] width 23 height 7
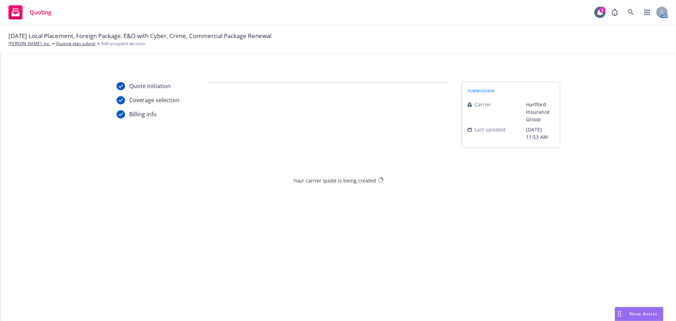
scroll to position [0, 0]
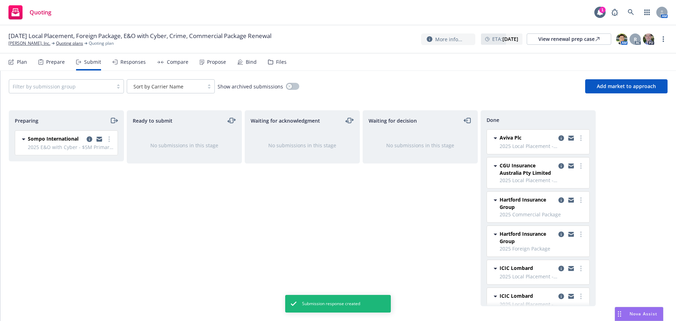
click at [163, 64] on div "Compare" at bounding box center [172, 62] width 31 height 17
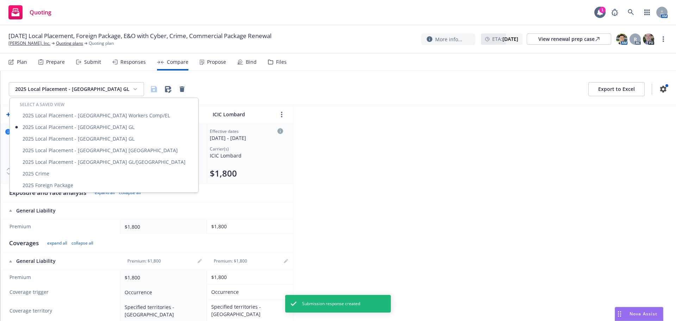
click at [135, 90] on html "Quoting 1 AM 09/06/25 Local Placement, Foreign Package, E&O with Cyber, Crime, …" at bounding box center [338, 160] width 676 height 321
click at [51, 196] on div "2025 Commercial Package" at bounding box center [104, 197] width 186 height 12
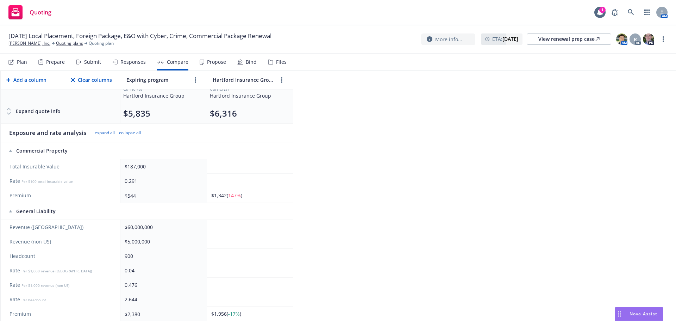
scroll to position [70, 0]
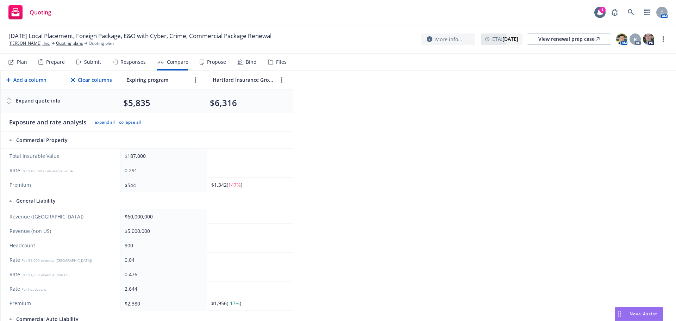
click at [228, 218] on td at bounding box center [250, 216] width 86 height 14
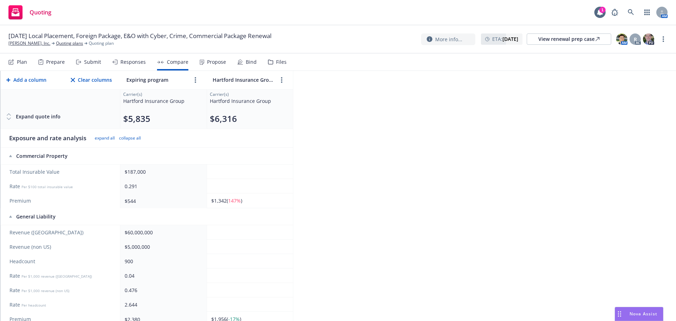
scroll to position [0, 0]
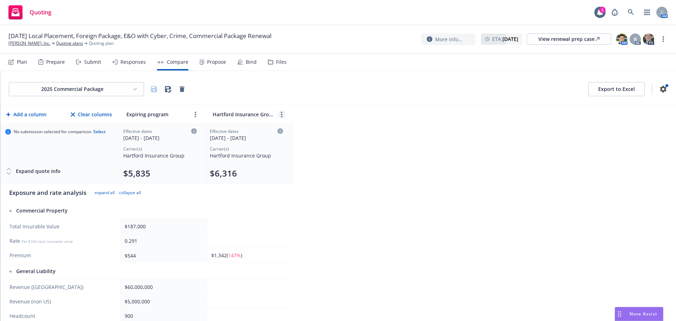
click at [283, 116] on link "more" at bounding box center [282, 114] width 8 height 8
click at [285, 131] on link "editPencil" at bounding box center [287, 130] width 8 height 8
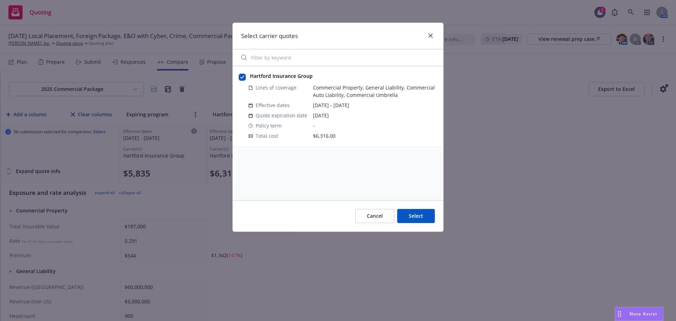
click at [286, 76] on strong "Hartford Insurance Group" at bounding box center [281, 76] width 63 height 7
click at [417, 214] on button "Select" at bounding box center [416, 216] width 38 height 14
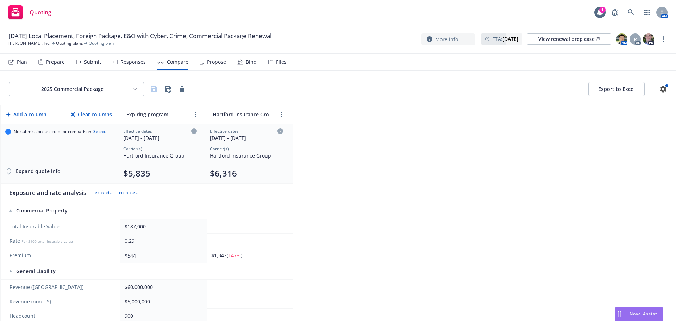
click at [133, 60] on div "Responses" at bounding box center [132, 62] width 25 height 6
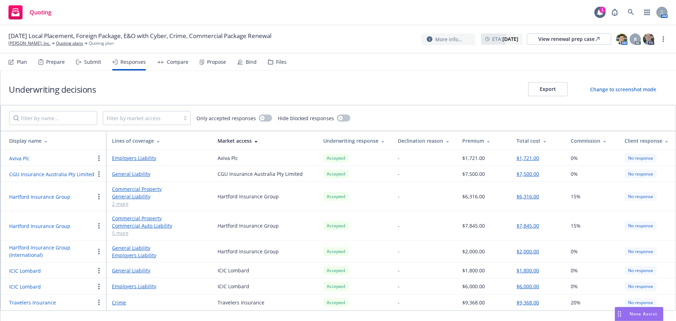
click at [58, 195] on button "Hartford Insurance Group" at bounding box center [39, 196] width 61 height 7
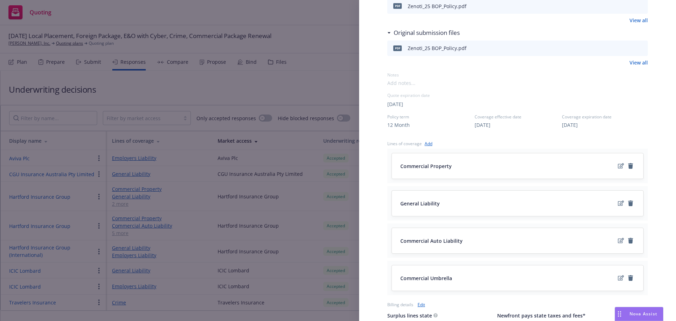
scroll to position [176, 0]
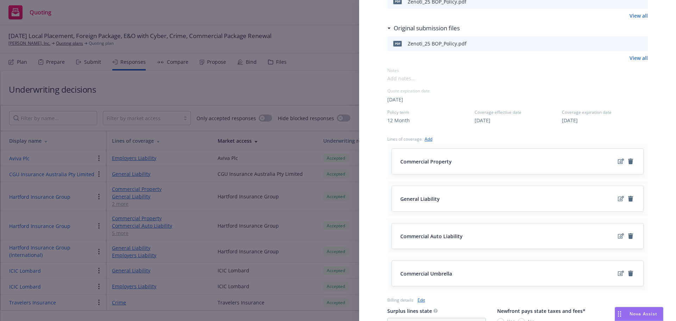
click at [618, 162] on icon "edit" at bounding box center [621, 161] width 6 height 6
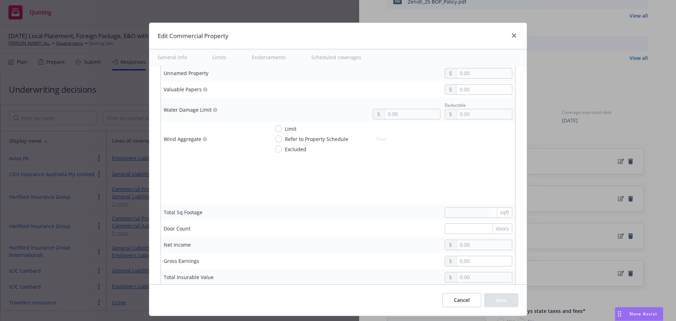
scroll to position [2078, 0]
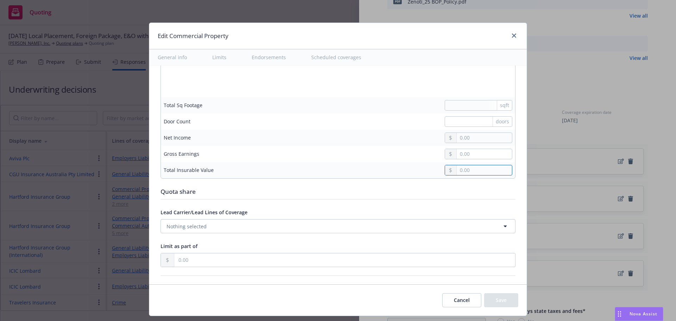
click at [490, 168] on input "text" at bounding box center [484, 170] width 55 height 10
type input "200,000.00"
click at [500, 298] on button "Save" at bounding box center [501, 300] width 34 height 14
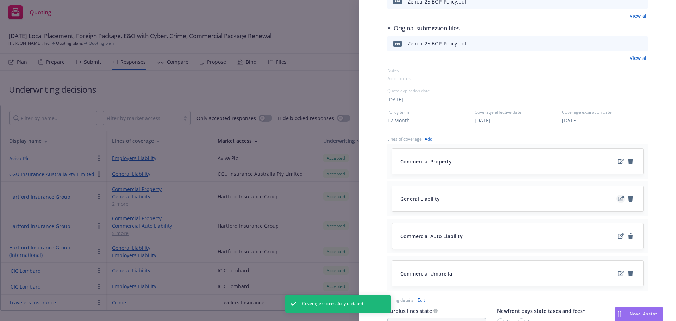
click at [618, 198] on icon "edit" at bounding box center [621, 199] width 6 height 6
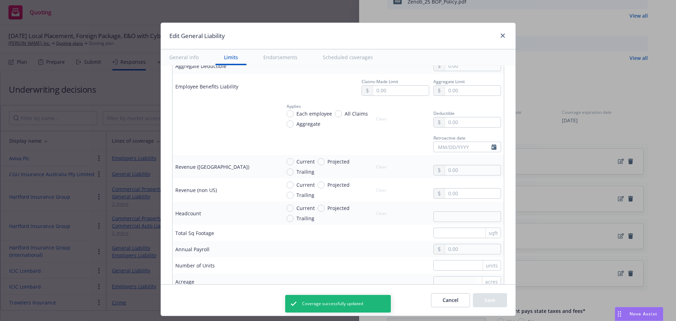
scroll to position [423, 0]
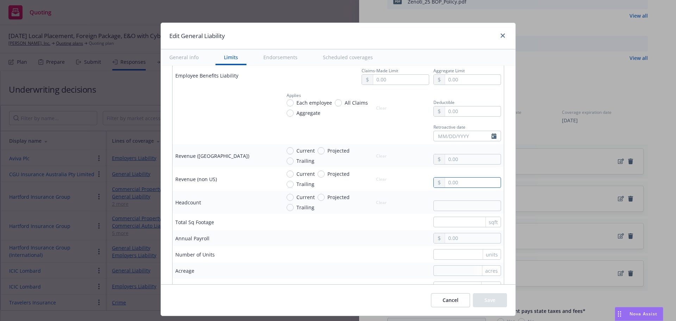
click at [458, 180] on input "text" at bounding box center [472, 183] width 55 height 10
type input "5,000,000.00"
click at [455, 161] on input "text" at bounding box center [472, 159] width 55 height 10
type input "63,000,000.00"
click at [319, 151] on input "Projected" at bounding box center [321, 150] width 7 height 7
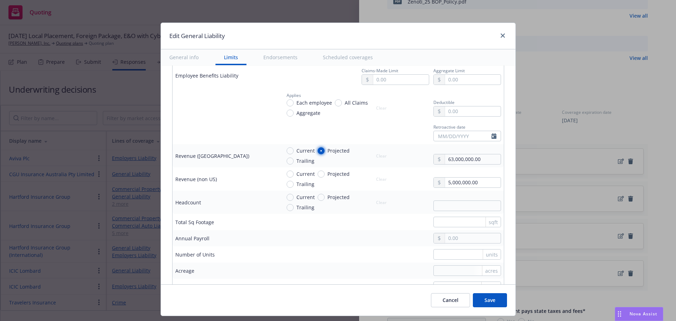
radio input "true"
drag, startPoint x: 316, startPoint y: 174, endPoint x: 328, endPoint y: 180, distance: 12.9
click at [318, 173] on input "Projected" at bounding box center [321, 173] width 7 height 7
radio input "true"
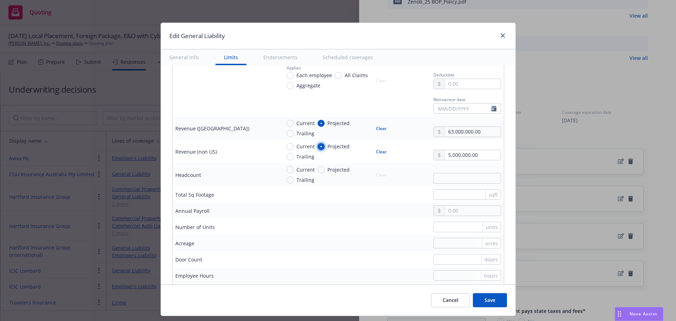
scroll to position [458, 0]
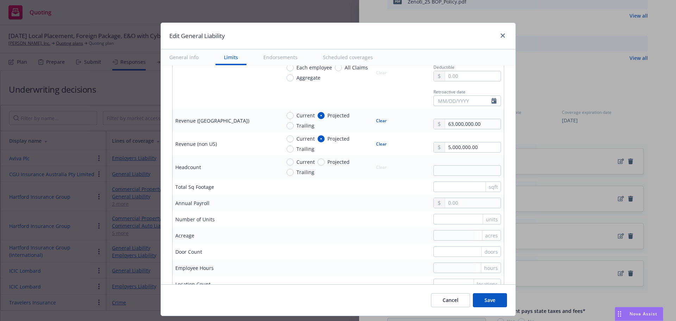
click at [487, 298] on button "Save" at bounding box center [490, 300] width 34 height 14
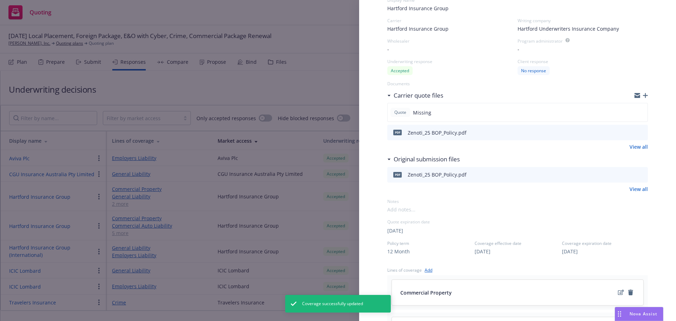
scroll to position [0, 0]
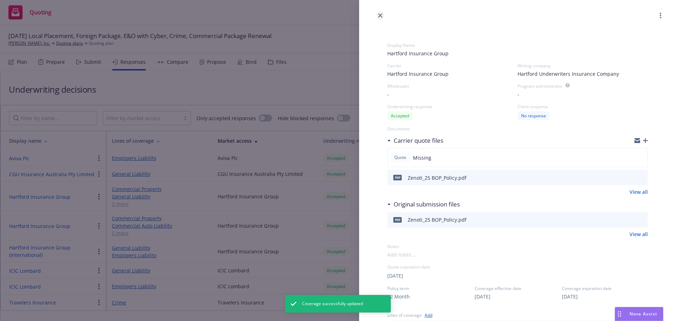
click at [378, 15] on icon "close" at bounding box center [380, 15] width 4 height 4
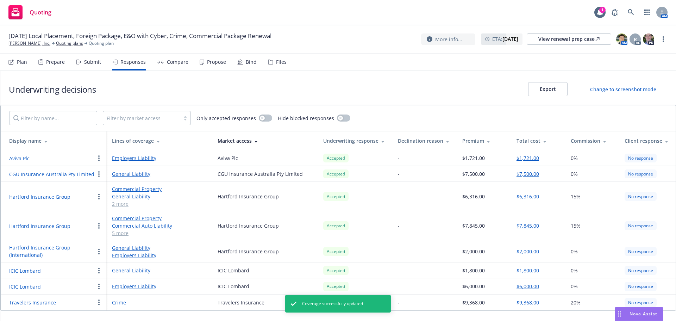
click at [175, 63] on div "Compare" at bounding box center [177, 62] width 21 height 6
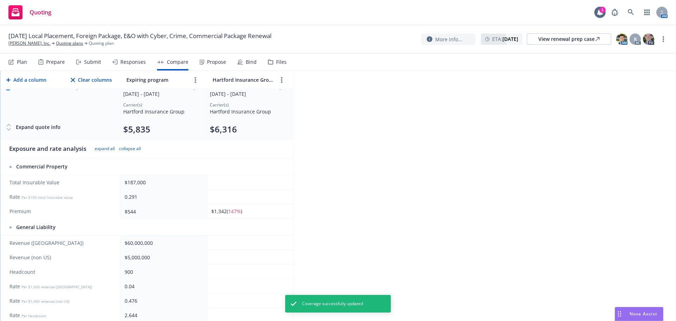
scroll to position [35, 0]
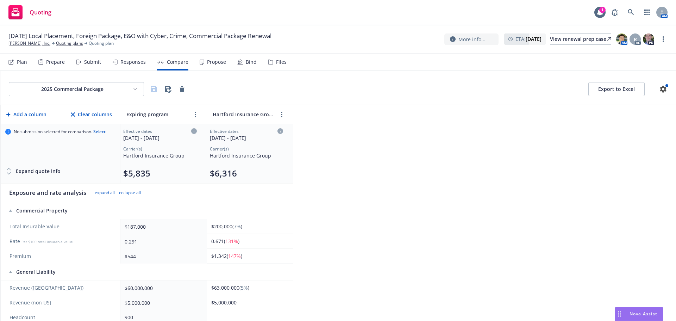
scroll to position [35, 0]
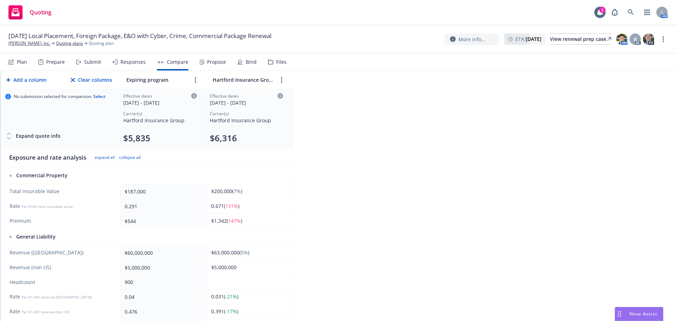
click at [133, 64] on div "Responses" at bounding box center [132, 62] width 25 height 6
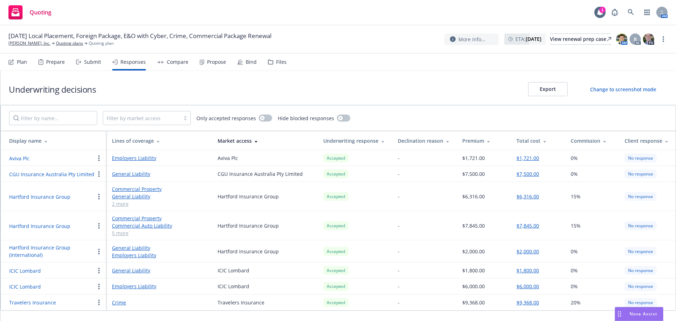
click at [527, 198] on button "$6,316.00" at bounding box center [528, 196] width 23 height 7
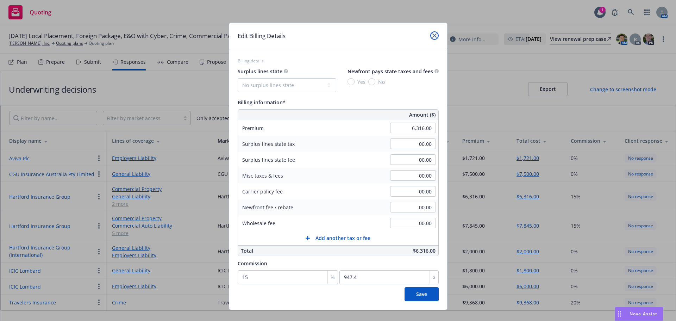
click at [433, 34] on icon "close" at bounding box center [435, 35] width 4 height 4
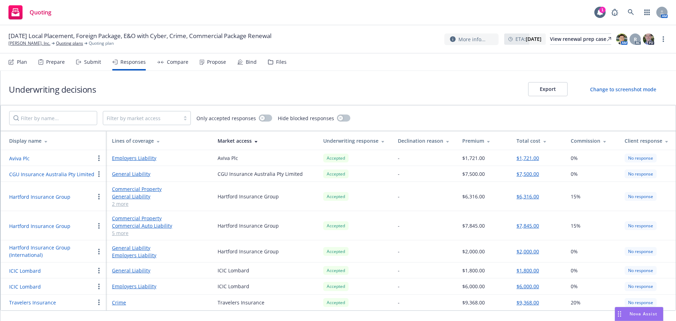
click at [56, 197] on button "Hartford Insurance Group" at bounding box center [39, 196] width 61 height 7
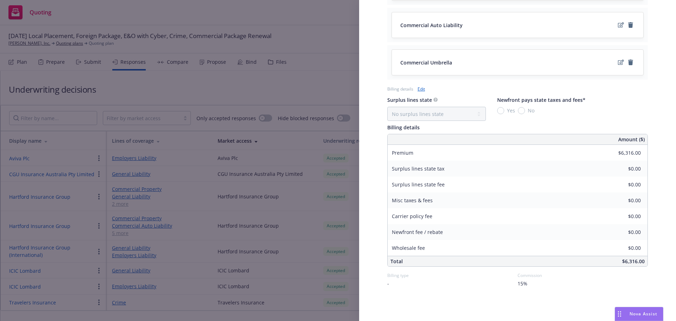
scroll to position [211, 0]
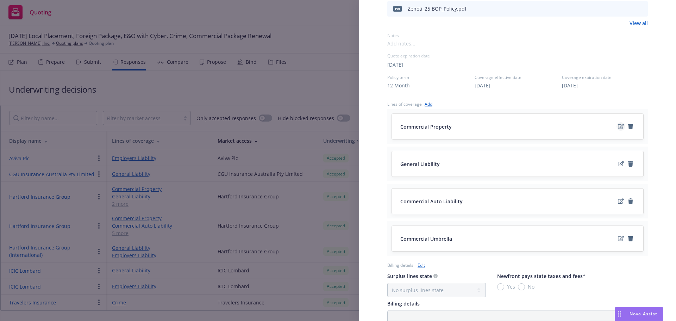
click at [618, 127] on icon "edit" at bounding box center [621, 127] width 6 height 6
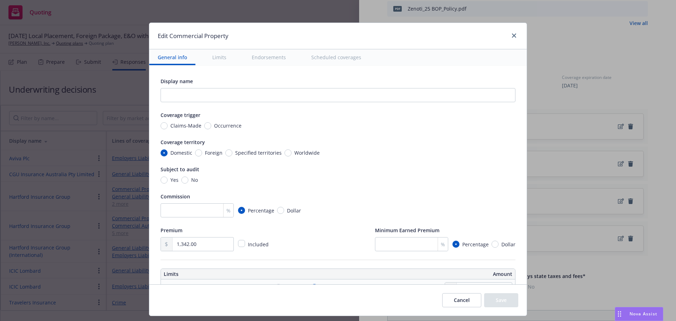
scroll to position [35, 0]
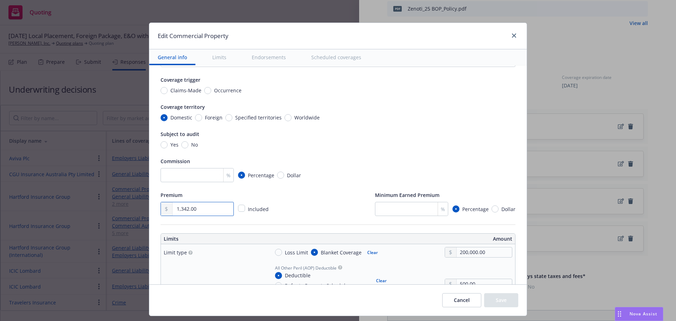
drag, startPoint x: 200, startPoint y: 209, endPoint x: 132, endPoint y: 211, distance: 67.6
click at [137, 211] on div "Edit Commercial Property General info Limits Endorsements Scheduled coverages D…" at bounding box center [338, 160] width 676 height 321
type input "887.00"
click at [493, 298] on button "Save" at bounding box center [501, 300] width 34 height 14
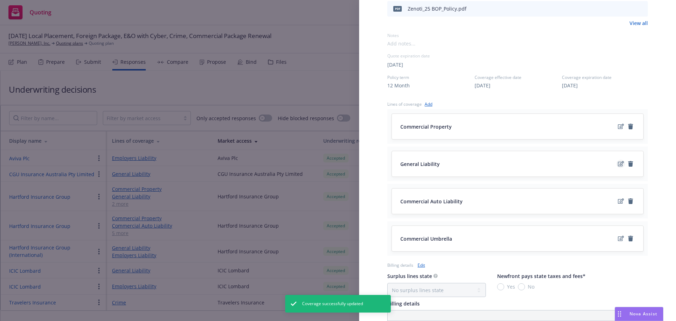
click at [618, 164] on icon "edit" at bounding box center [621, 164] width 6 height 6
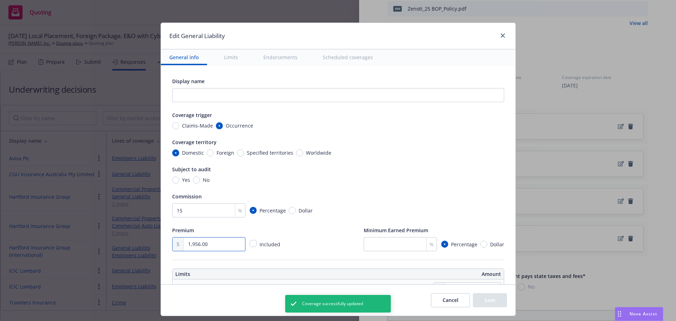
drag, startPoint x: 188, startPoint y: 244, endPoint x: 139, endPoint y: 244, distance: 48.6
click at [142, 244] on div "Edit General Liability General info Limits Endorsements Scheduled coverages Dis…" at bounding box center [338, 160] width 676 height 321
click at [209, 243] on input "1,956.00" at bounding box center [214, 243] width 61 height 13
drag, startPoint x: 210, startPoint y: 243, endPoint x: 179, endPoint y: 244, distance: 30.7
click at [179, 244] on div "1,956.00" at bounding box center [208, 244] width 73 height 14
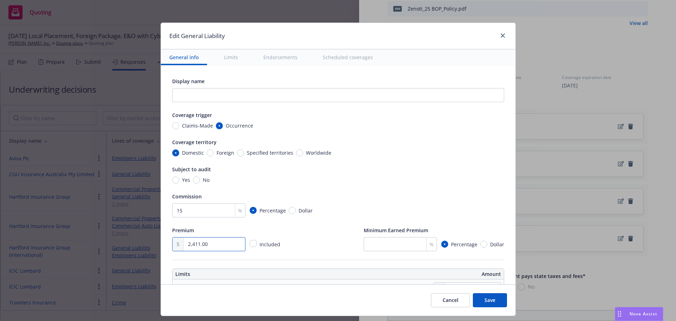
type input "2,411.00"
click at [497, 298] on button "Save" at bounding box center [490, 300] width 34 height 14
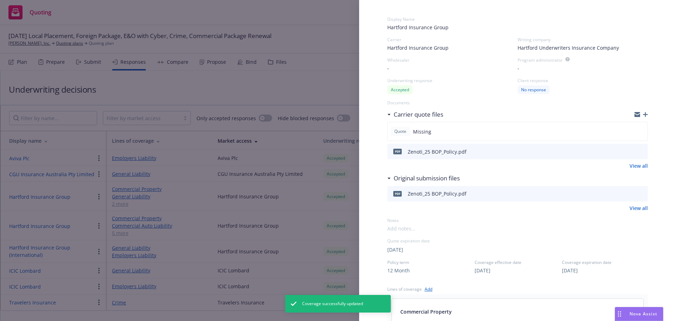
scroll to position [0, 0]
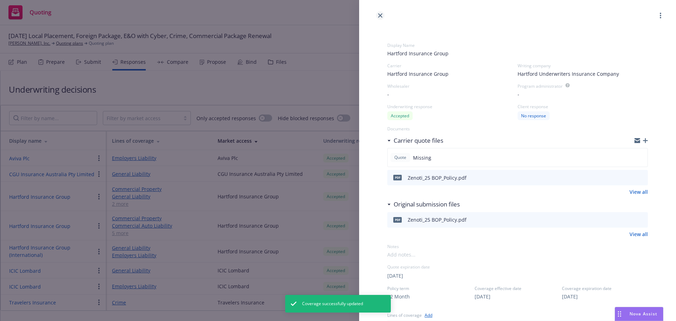
click at [382, 15] on icon "close" at bounding box center [380, 15] width 4 height 4
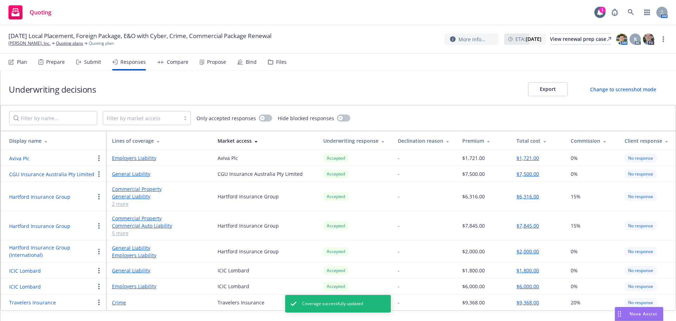
click at [179, 63] on div "Compare" at bounding box center [177, 62] width 21 height 6
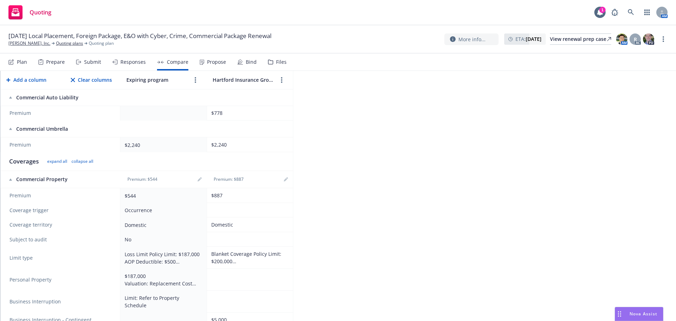
scroll to position [352, 0]
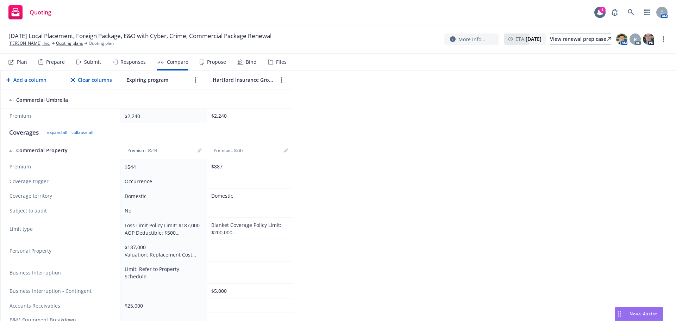
click at [198, 181] on div "Occurrence" at bounding box center [162, 181] width 75 height 7
click at [162, 181] on div "Occurrence" at bounding box center [162, 181] width 75 height 7
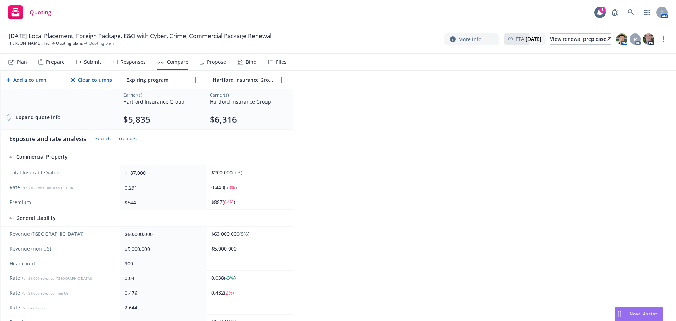
scroll to position [35, 0]
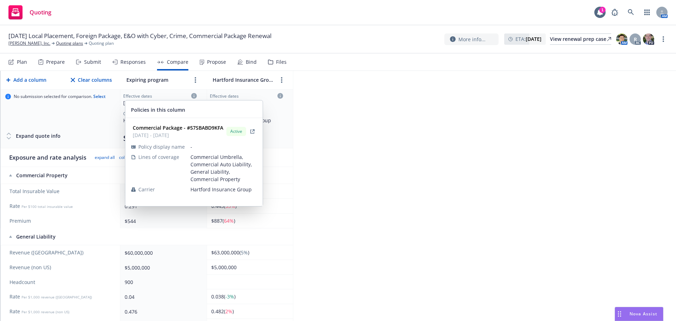
click at [195, 95] on icon at bounding box center [194, 96] width 6 height 6
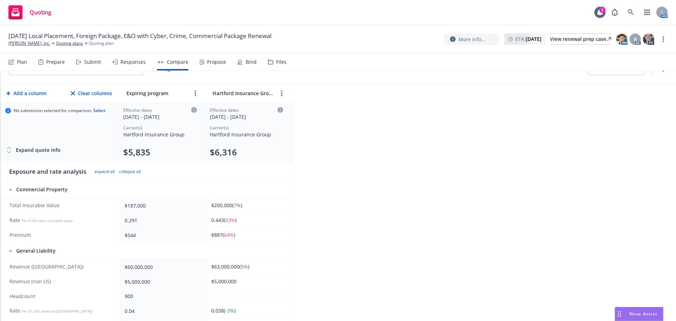
scroll to position [0, 0]
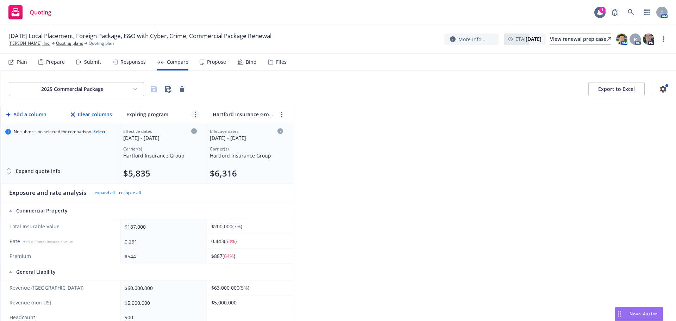
click at [197, 114] on link "more" at bounding box center [195, 114] width 8 height 8
click at [194, 132] on icon "editPencil" at bounding box center [195, 130] width 4 height 4
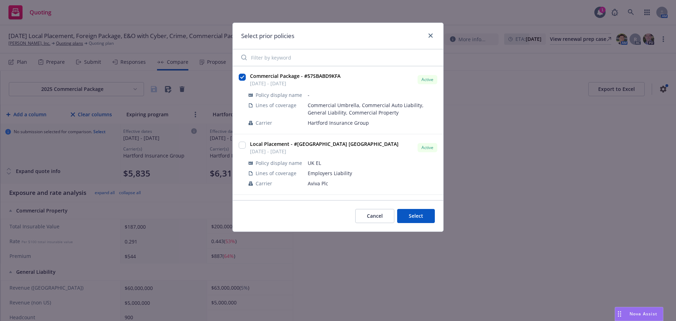
click at [420, 215] on button "Select" at bounding box center [416, 216] width 38 height 14
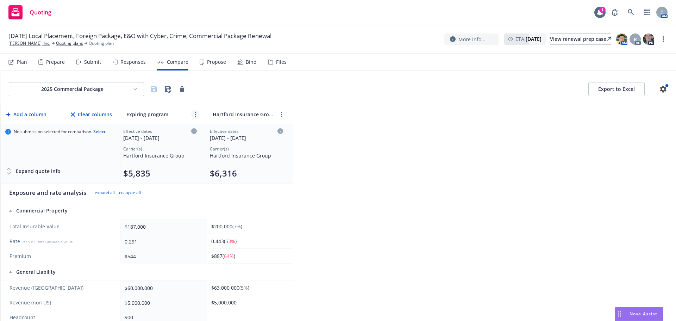
click at [195, 116] on icon "more" at bounding box center [195, 115] width 1 height 6
click at [195, 129] on icon "editPencil" at bounding box center [195, 130] width 4 height 4
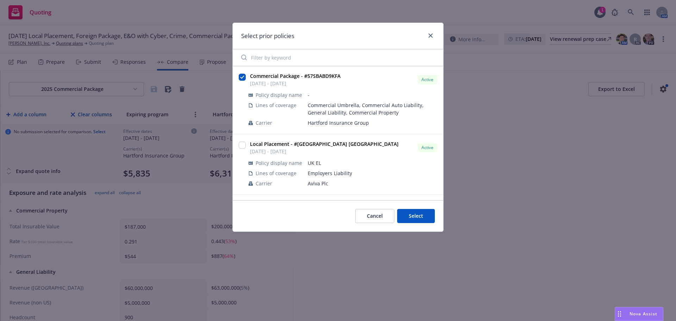
click at [357, 85] on div "Commercial Package - #57SBABD9KFA [DATE] - [DATE] Active" at bounding box center [343, 80] width 192 height 18
click at [414, 214] on button "Select" at bounding box center [416, 216] width 38 height 14
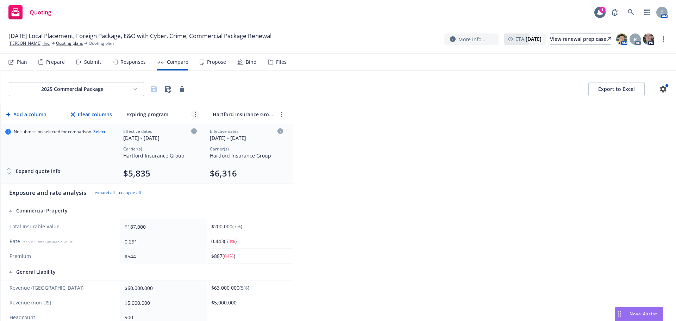
click at [194, 116] on link "more" at bounding box center [195, 114] width 8 height 8
click at [187, 209] on th at bounding box center [163, 210] width 86 height 17
click at [139, 224] on div "$187,000" at bounding box center [162, 226] width 75 height 7
